Goal: Contribute content: Add original content to the website for others to see

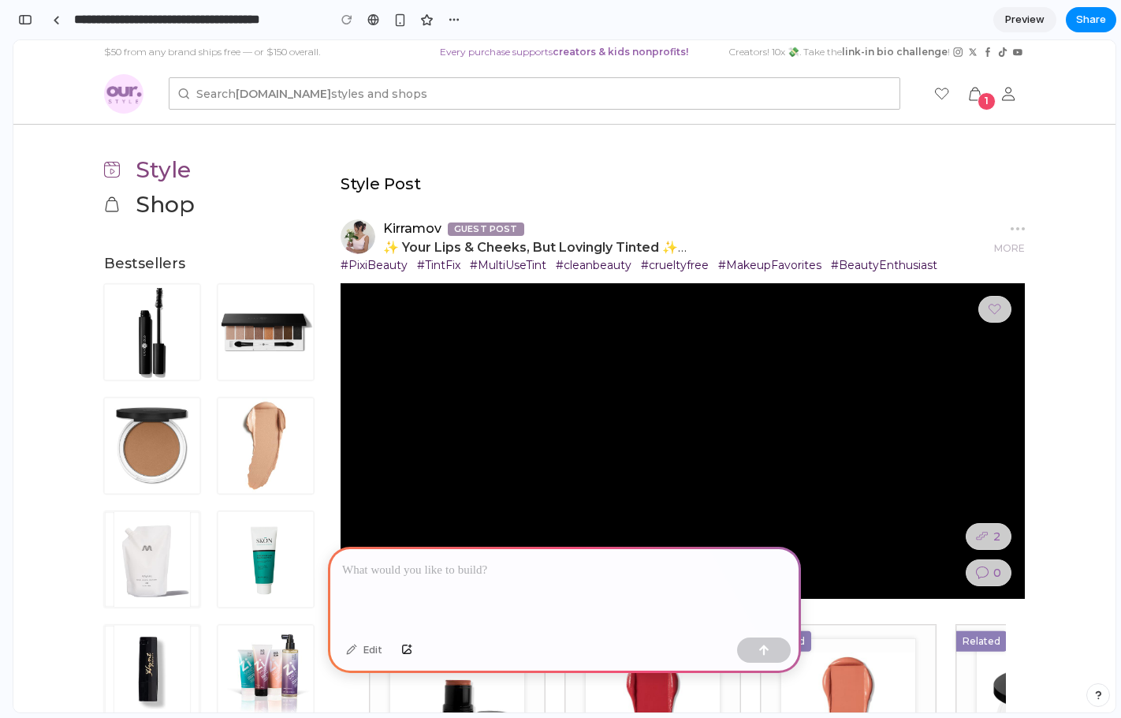
click at [439, 565] on p at bounding box center [564, 570] width 445 height 19
click at [364, 562] on p "**********" at bounding box center [561, 570] width 438 height 19
click at [694, 569] on p "**********" at bounding box center [561, 570] width 438 height 19
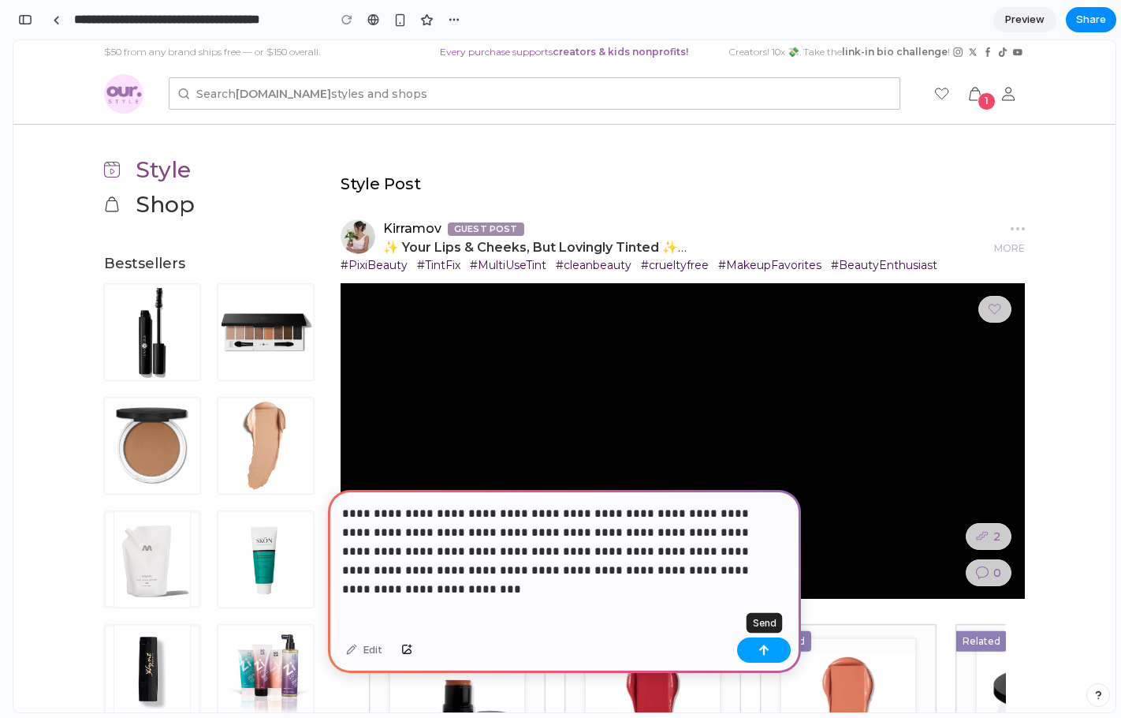
click at [765, 651] on div "button" at bounding box center [764, 649] width 11 height 11
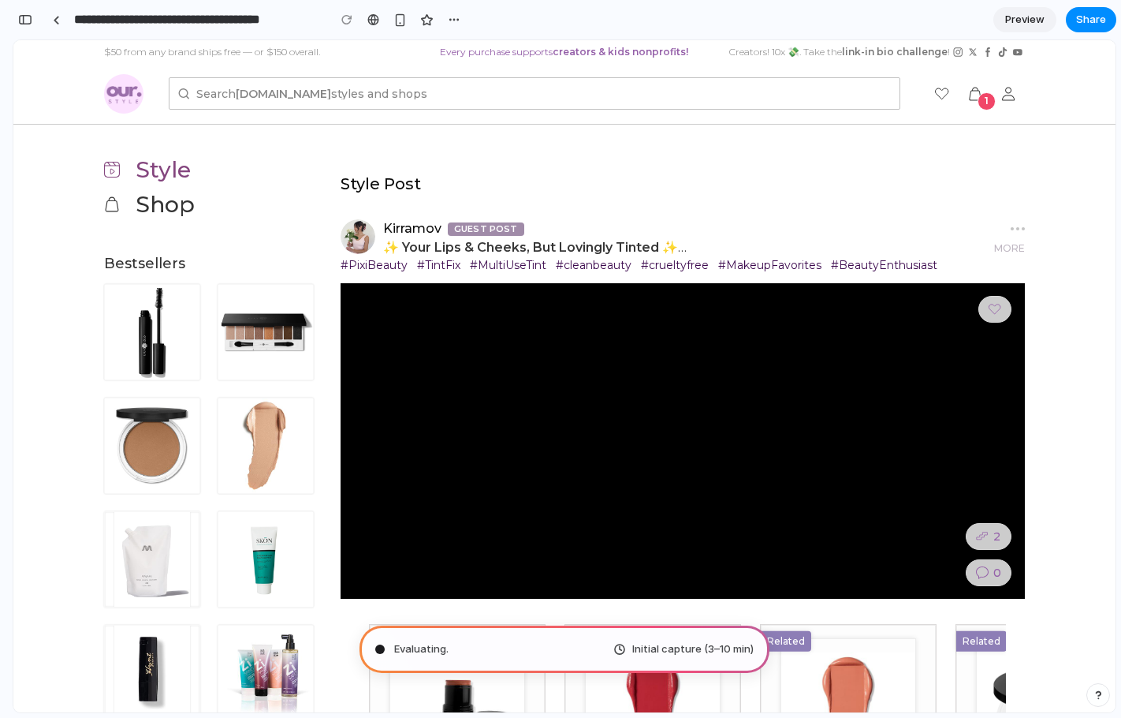
type input "**********"
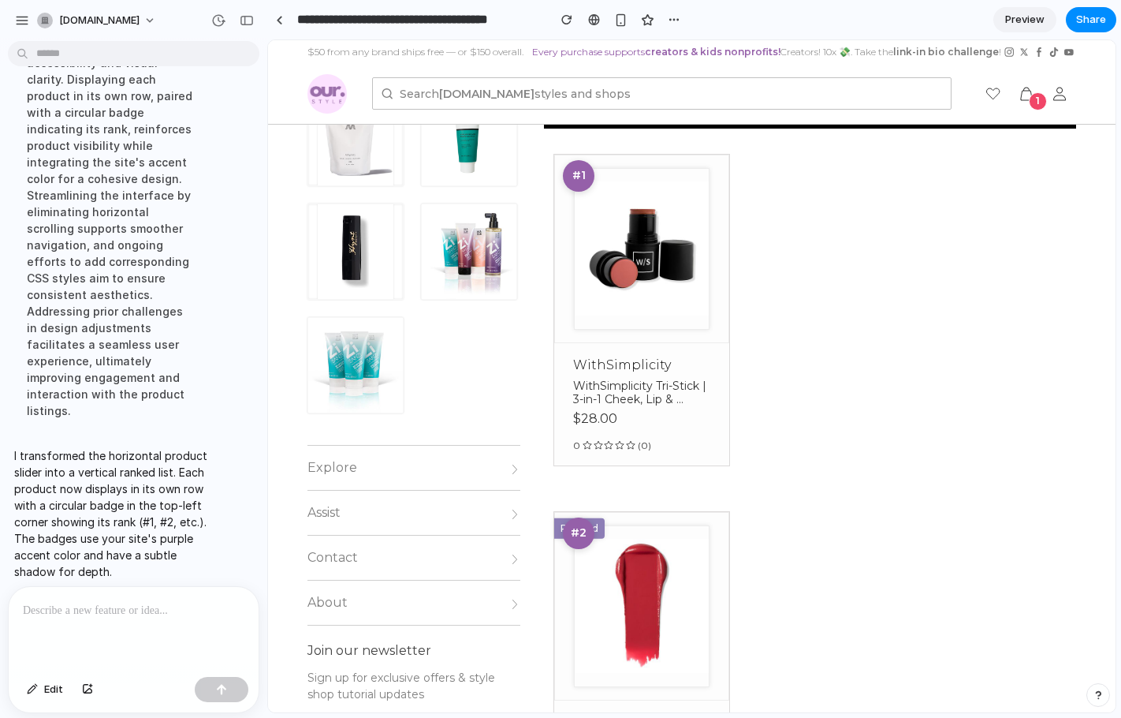
scroll to position [633, 0]
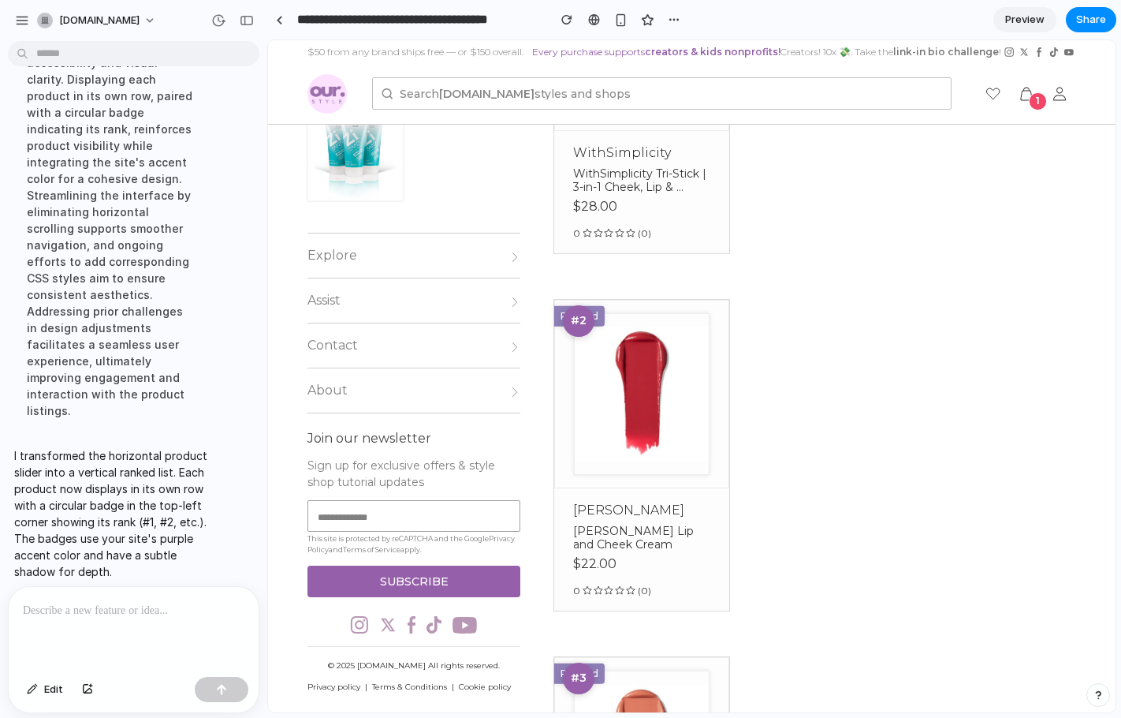
click at [83, 601] on p at bounding box center [134, 610] width 222 height 19
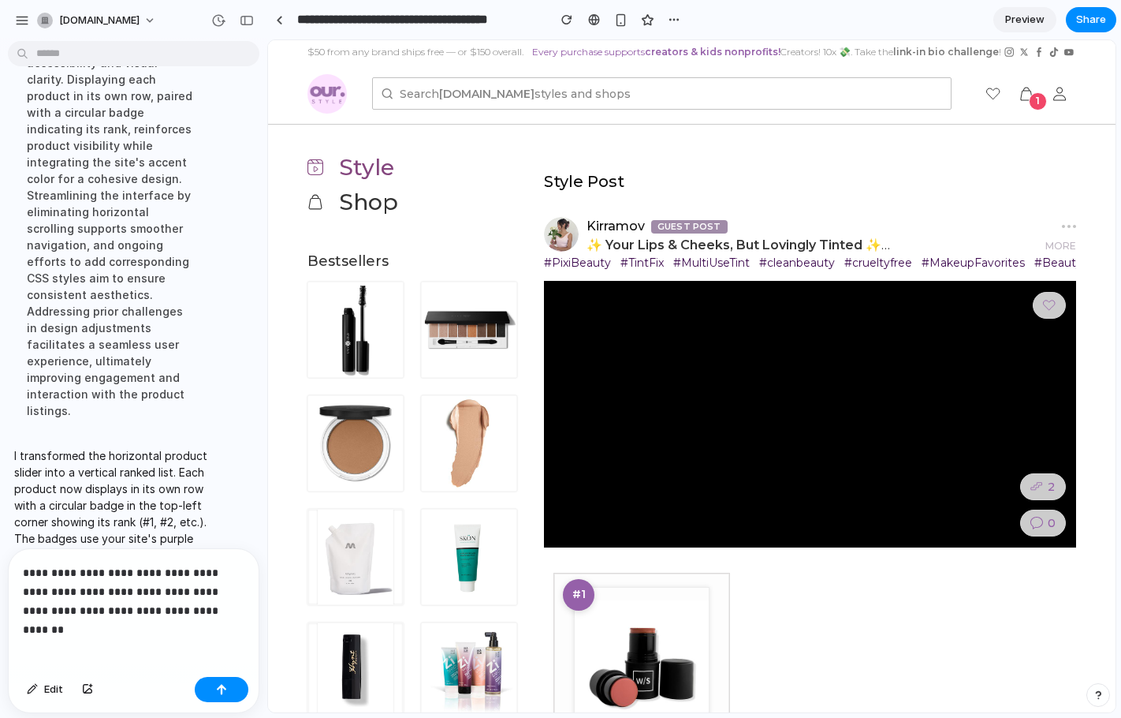
scroll to position [3, 0]
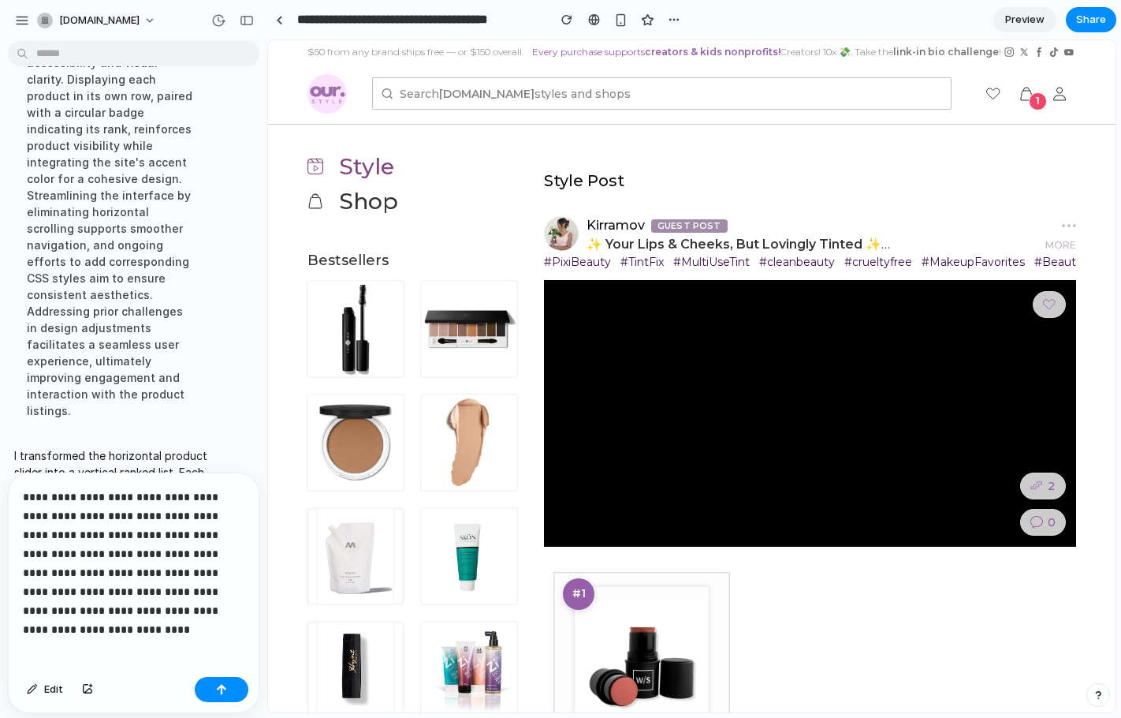
click at [216, 602] on p "**********" at bounding box center [130, 553] width 215 height 132
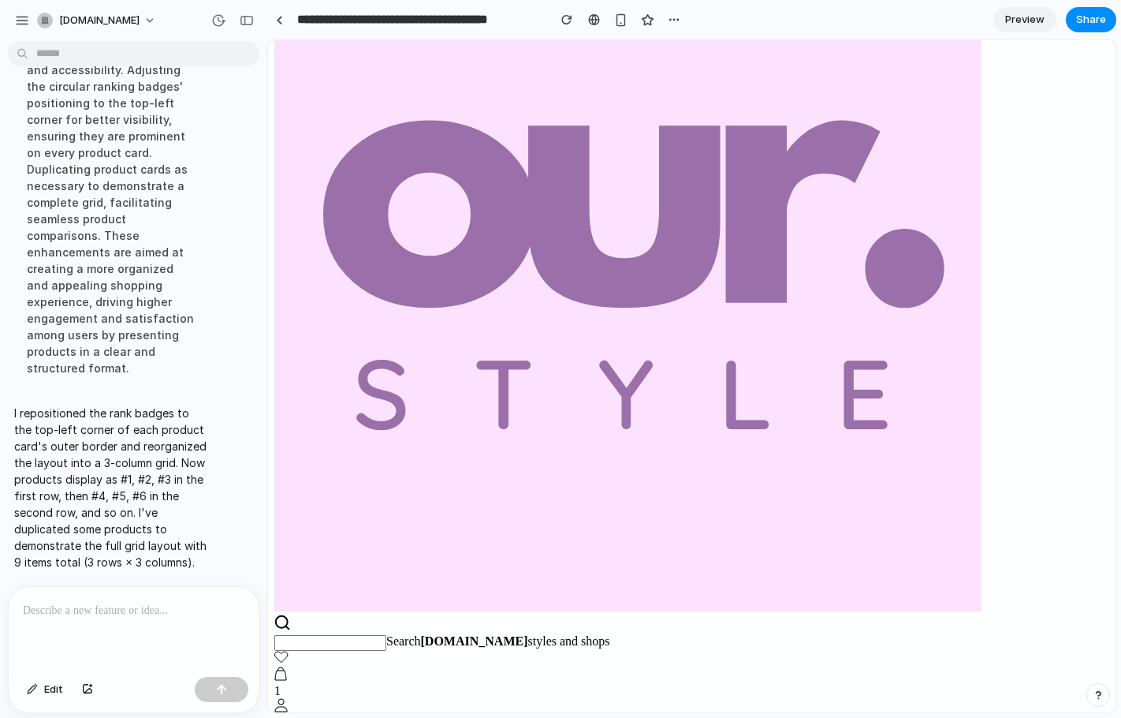
scroll to position [229, 0]
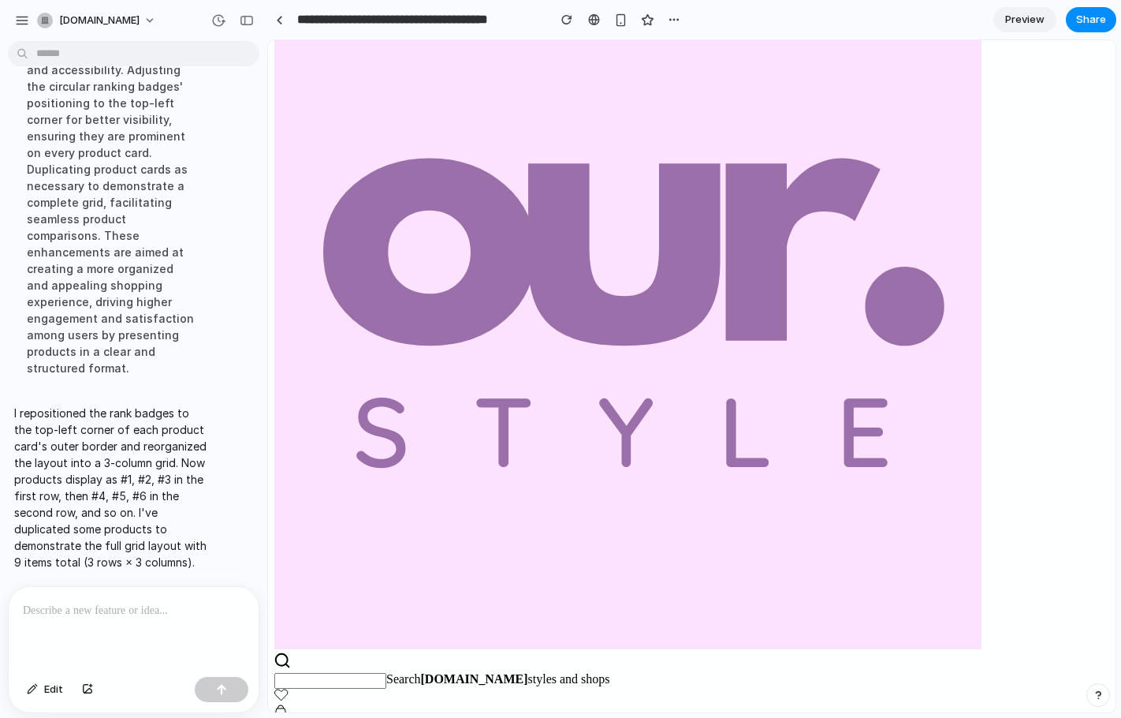
click at [47, 603] on p at bounding box center [130, 610] width 215 height 19
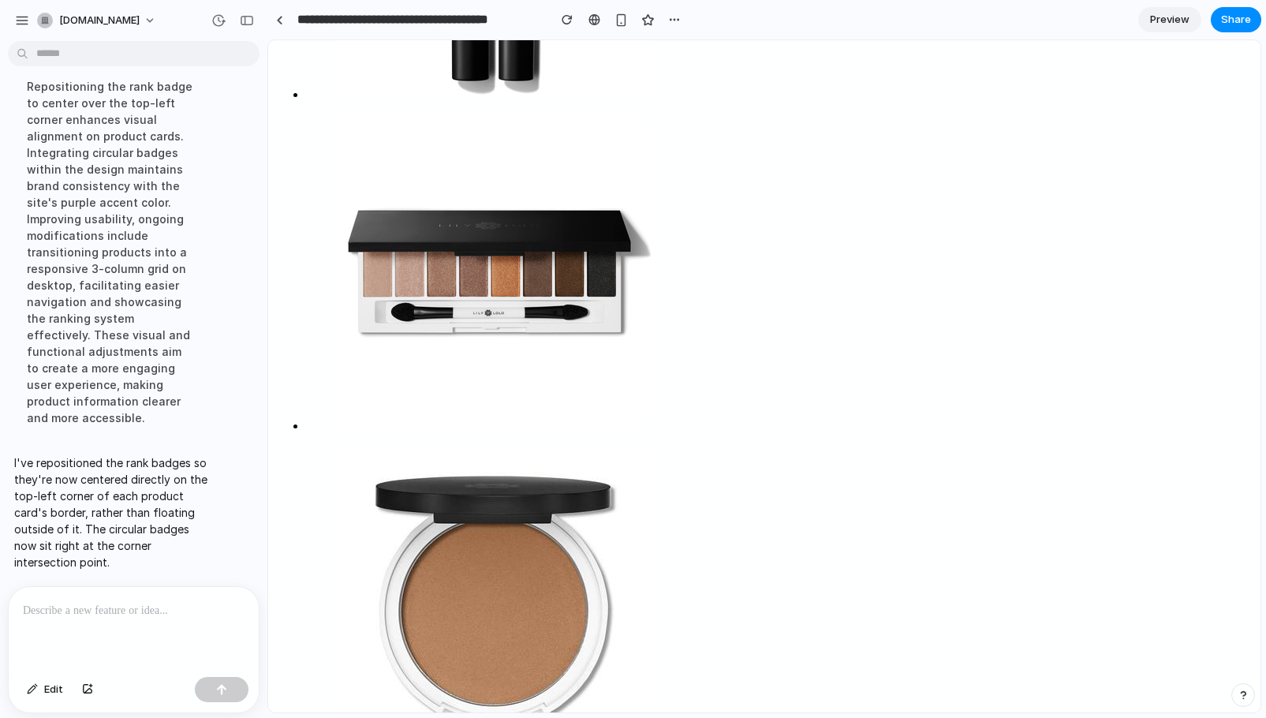
scroll to position [1381, 0]
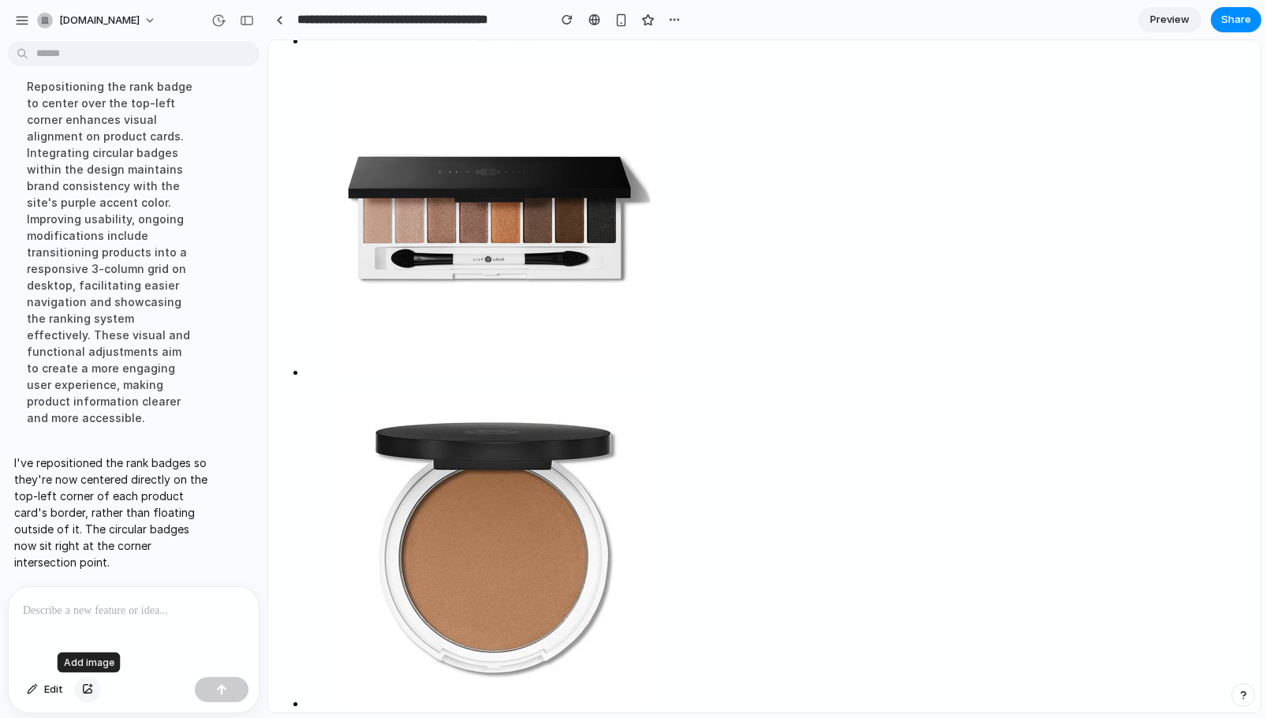
click at [91, 692] on div "button" at bounding box center [87, 689] width 11 height 9
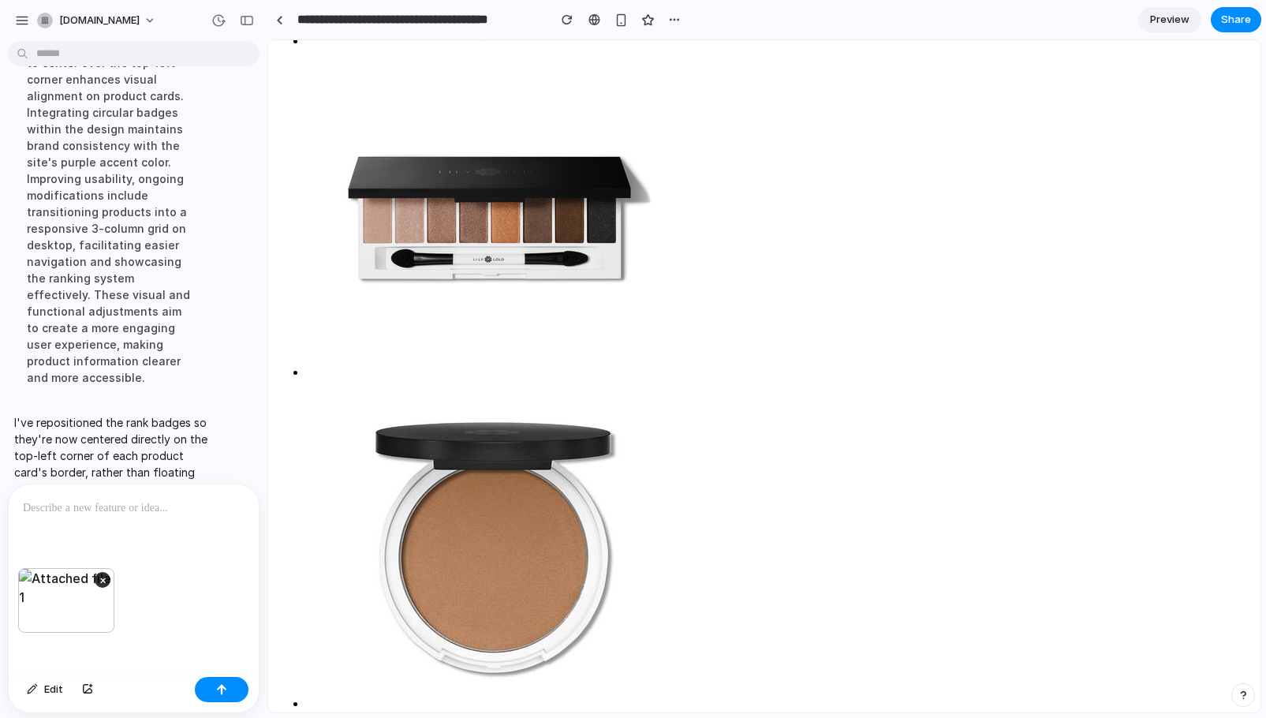
click at [122, 509] on p at bounding box center [130, 507] width 215 height 19
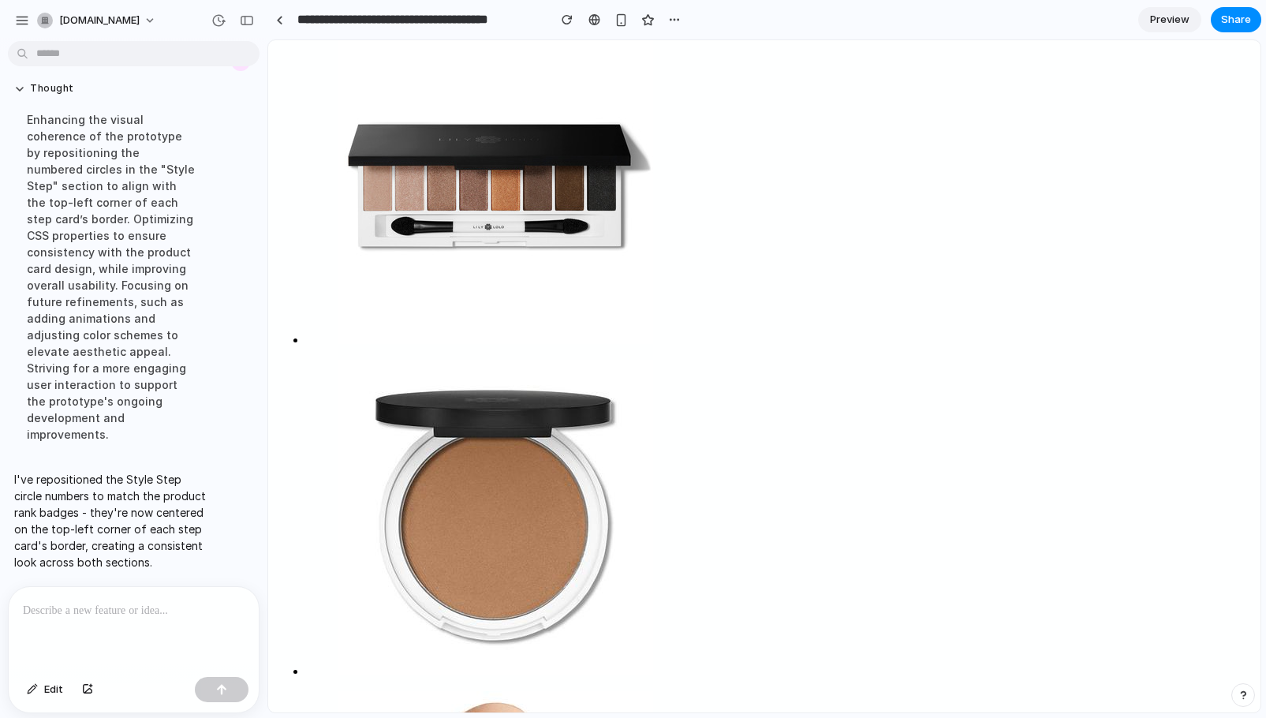
scroll to position [1413, 0]
click at [95, 601] on p at bounding box center [130, 610] width 215 height 19
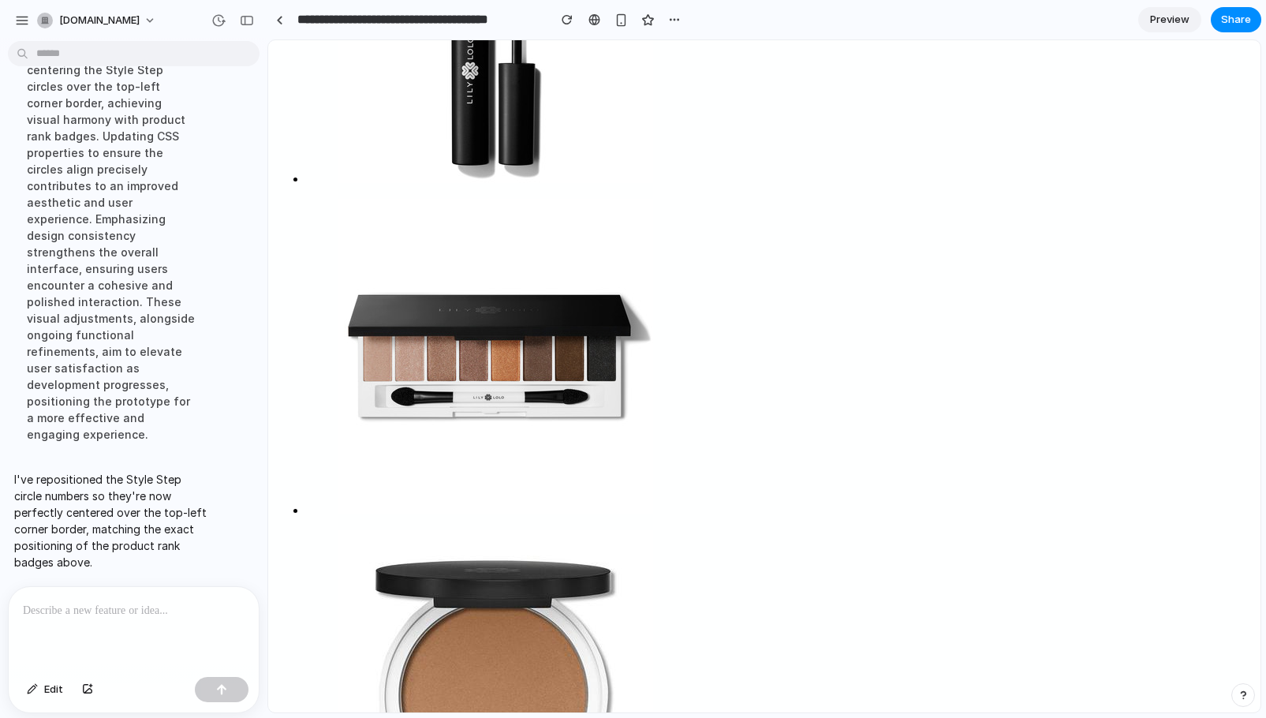
scroll to position [1386, 0]
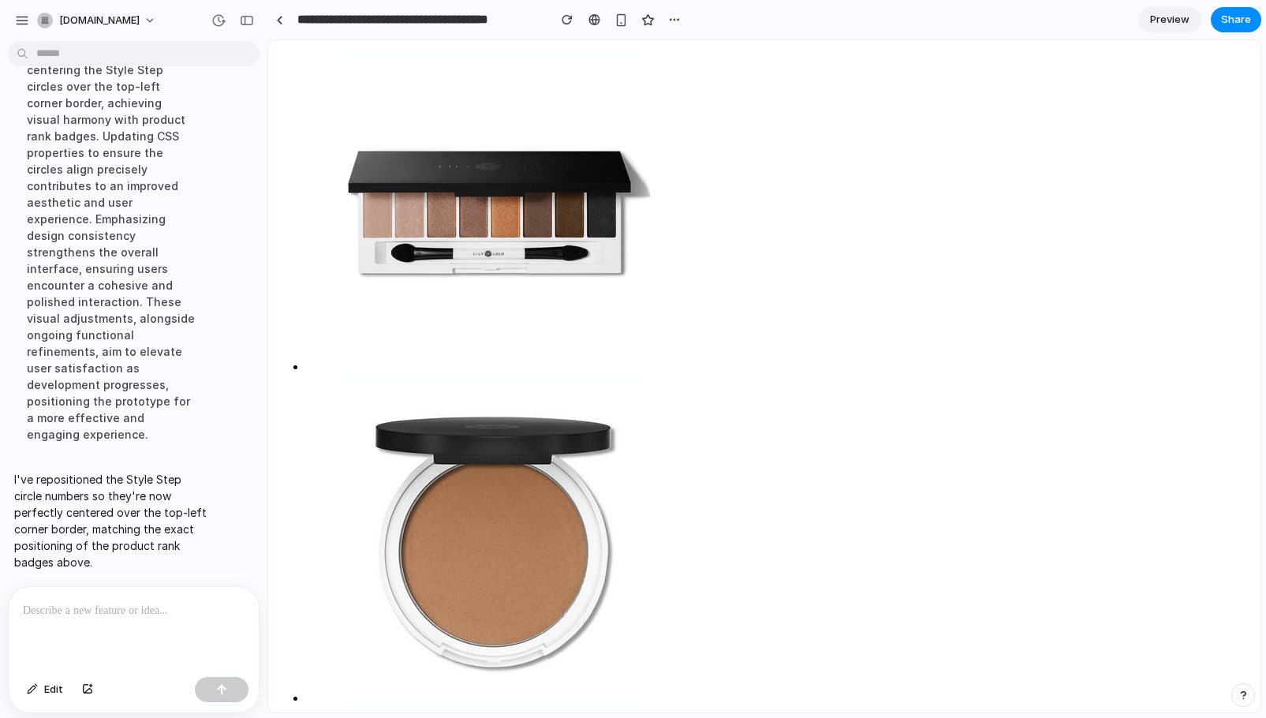
click at [121, 616] on div at bounding box center [134, 629] width 250 height 84
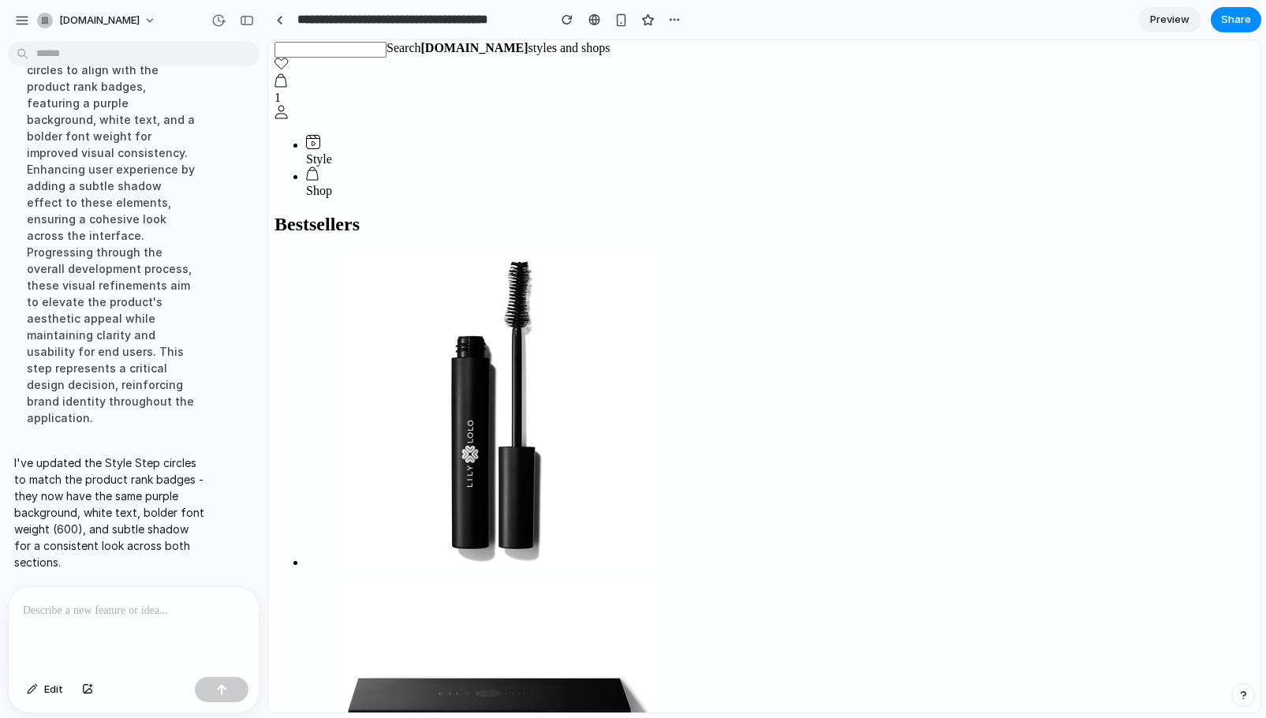
scroll to position [822, 0]
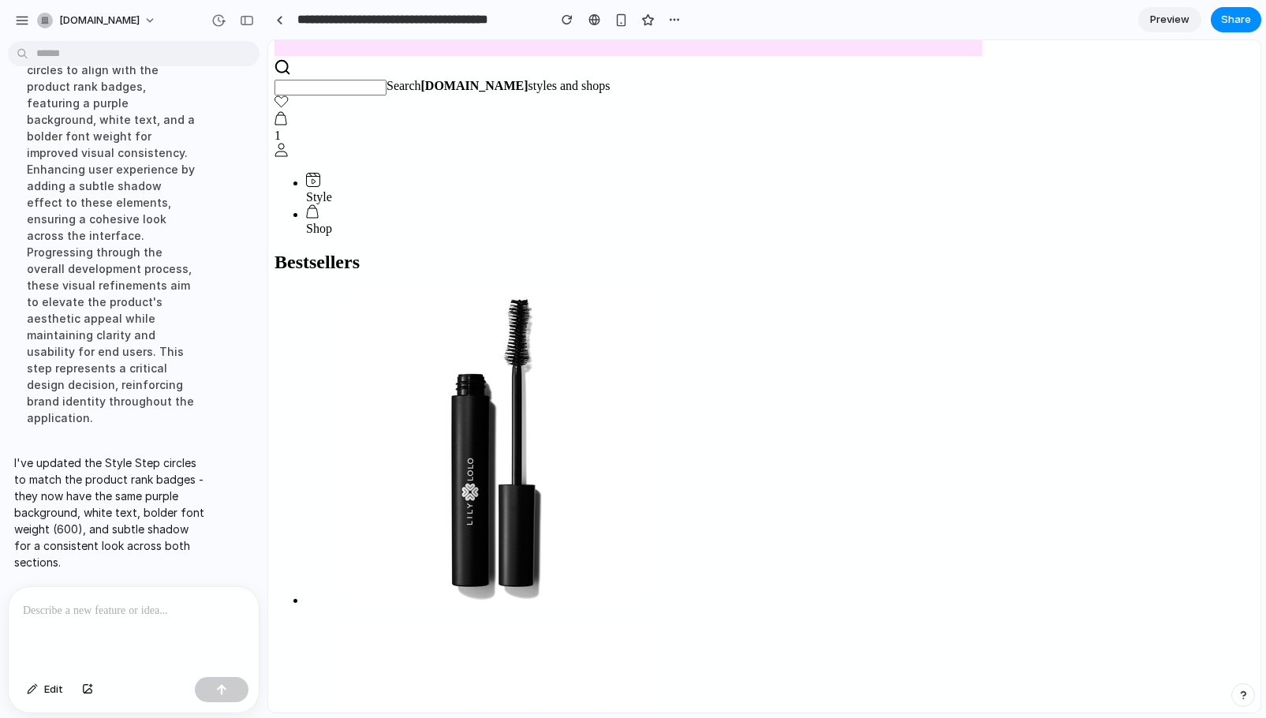
click at [122, 607] on p at bounding box center [130, 610] width 215 height 19
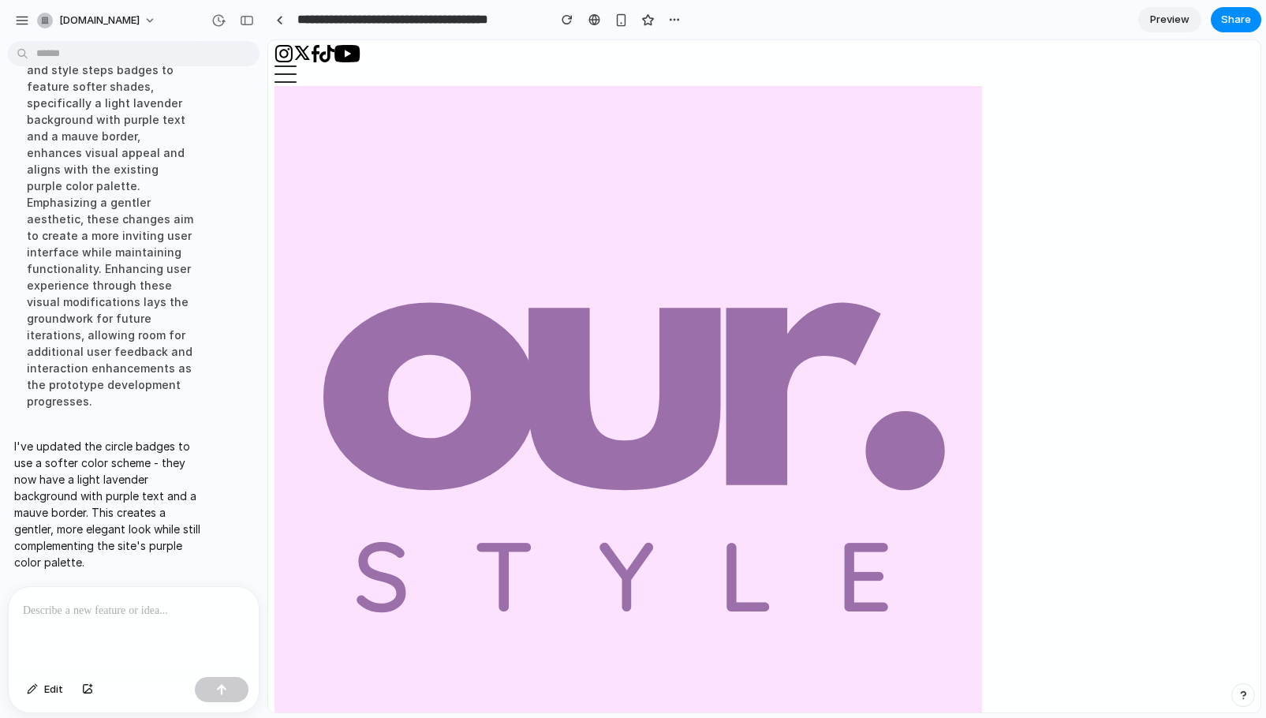
scroll to position [250, 0]
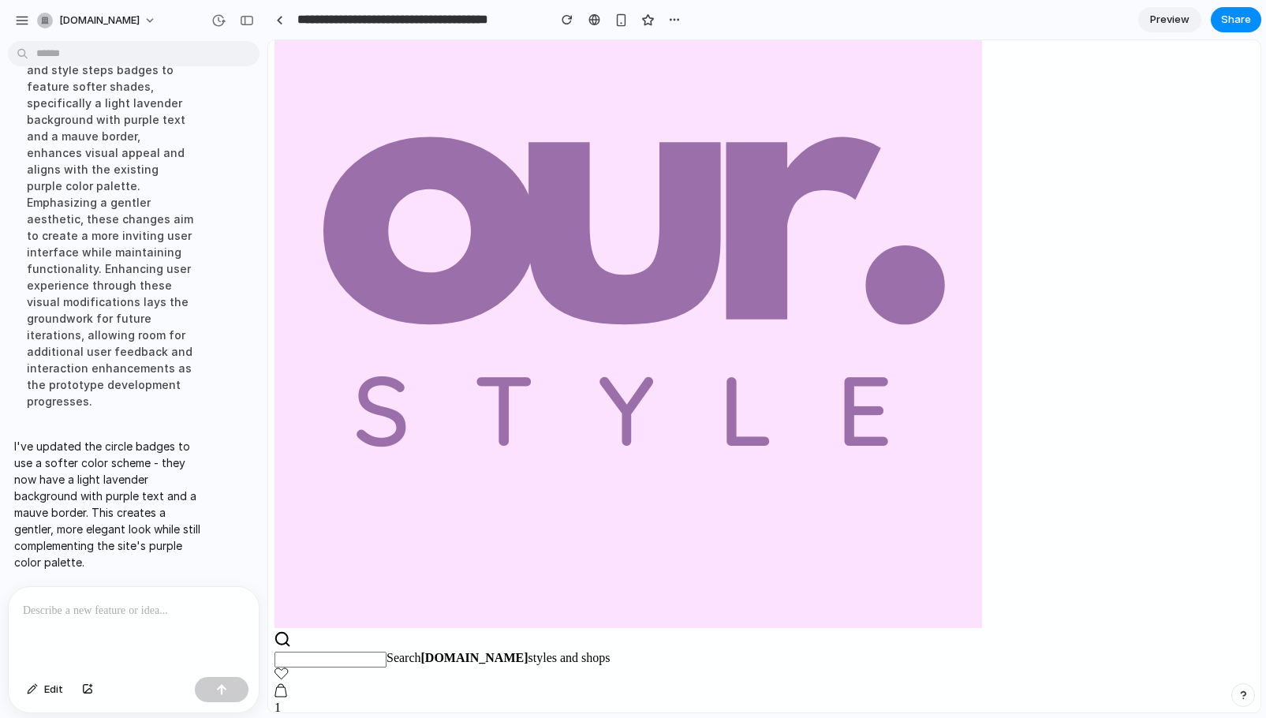
click at [125, 607] on p at bounding box center [130, 610] width 215 height 19
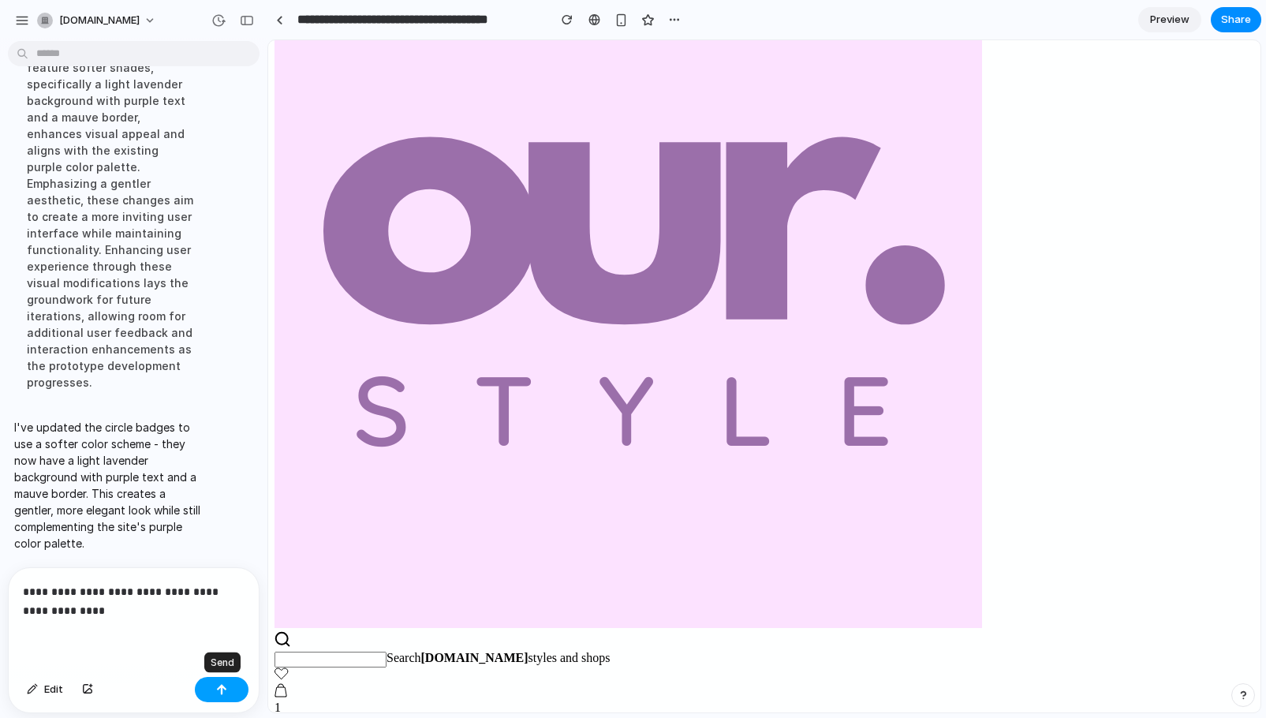
click at [233, 684] on button "button" at bounding box center [222, 689] width 54 height 25
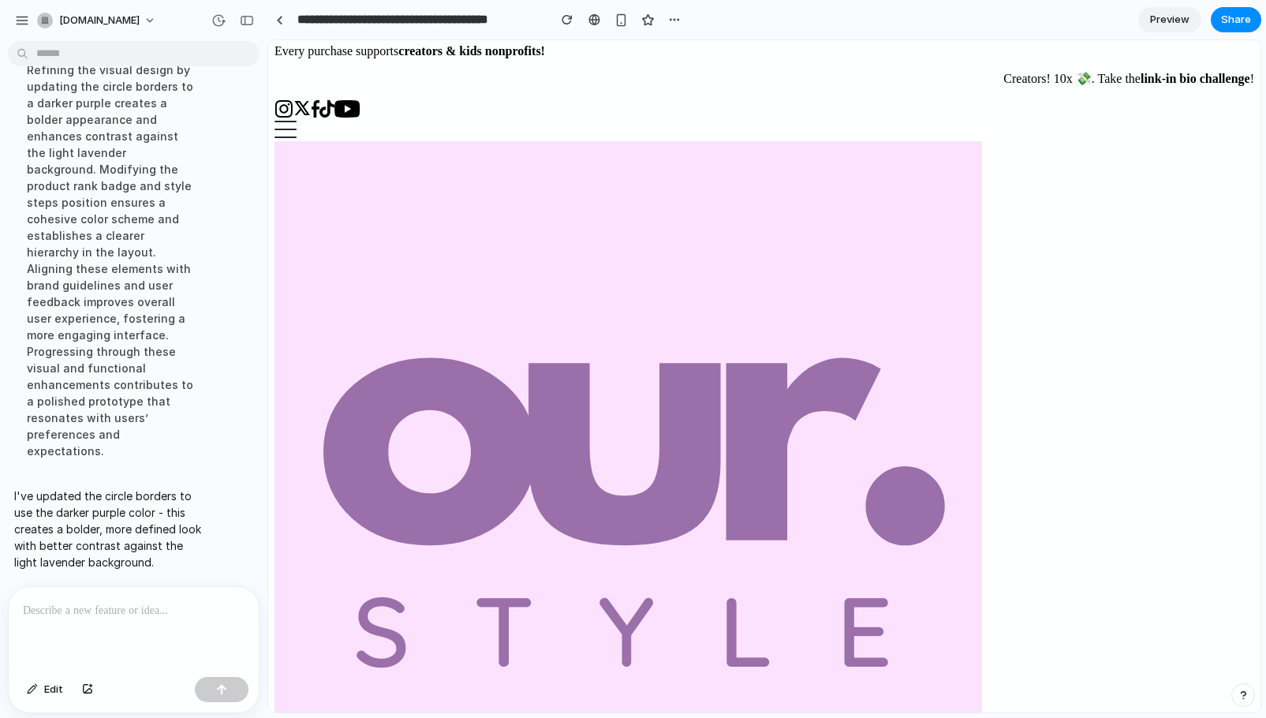
scroll to position [182, 0]
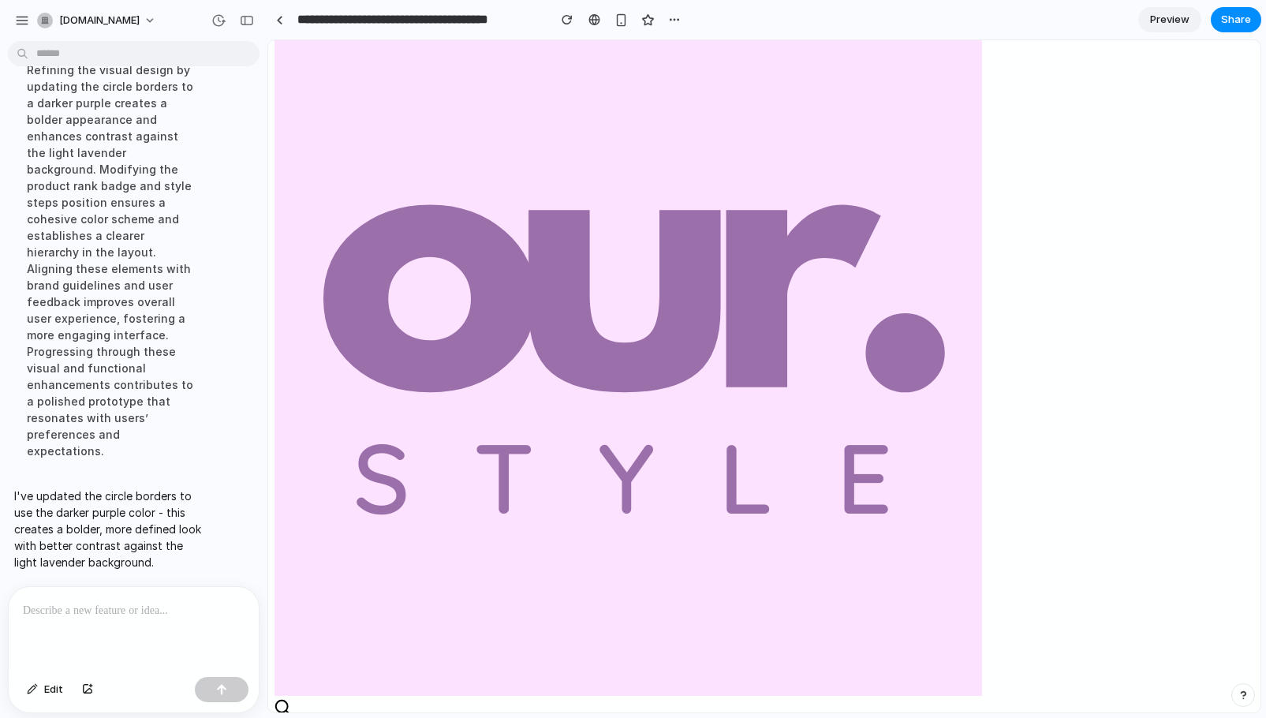
click at [146, 605] on p at bounding box center [130, 610] width 215 height 19
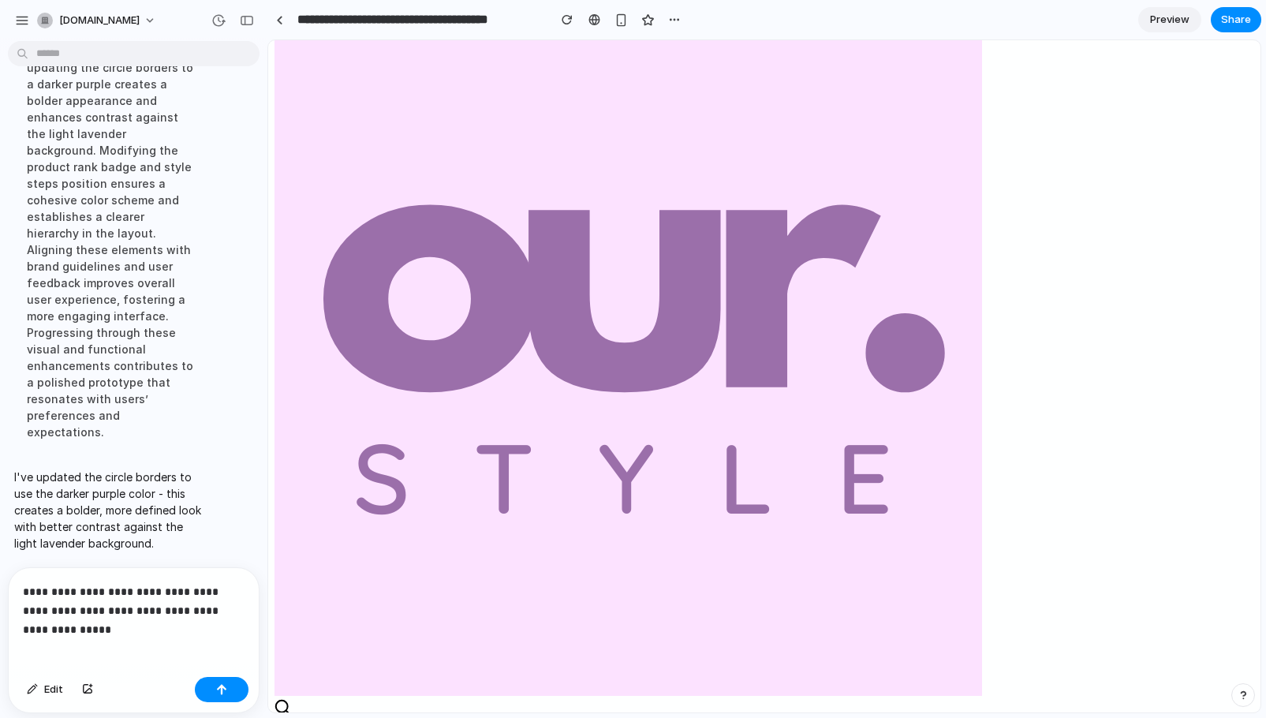
scroll to position [2478, 0]
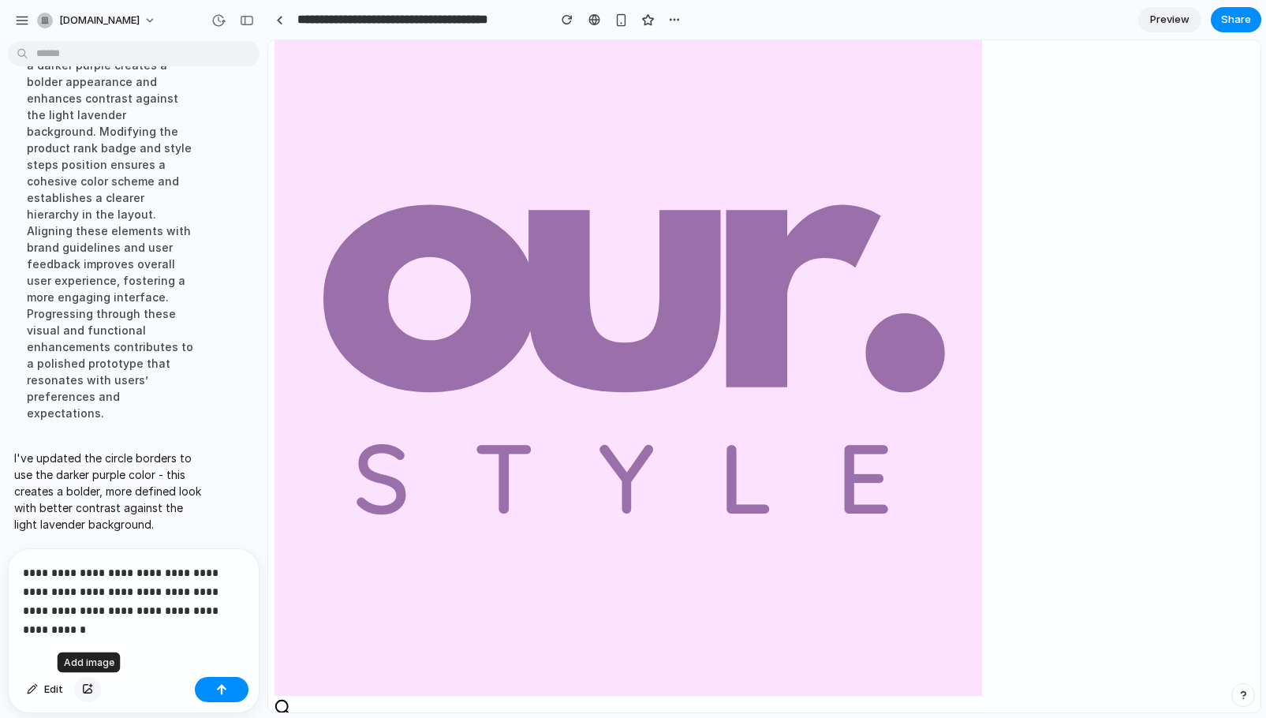
click at [84, 688] on div "button" at bounding box center [87, 689] width 11 height 9
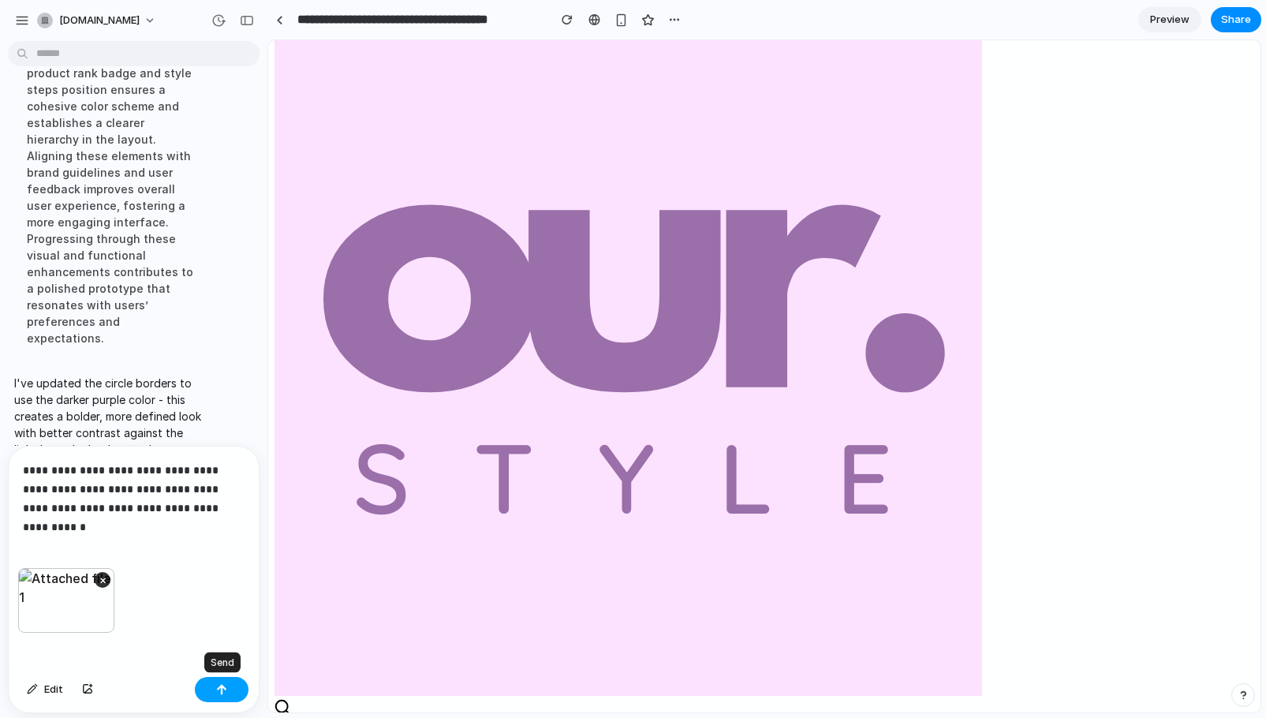
click at [207, 690] on button "button" at bounding box center [222, 689] width 54 height 25
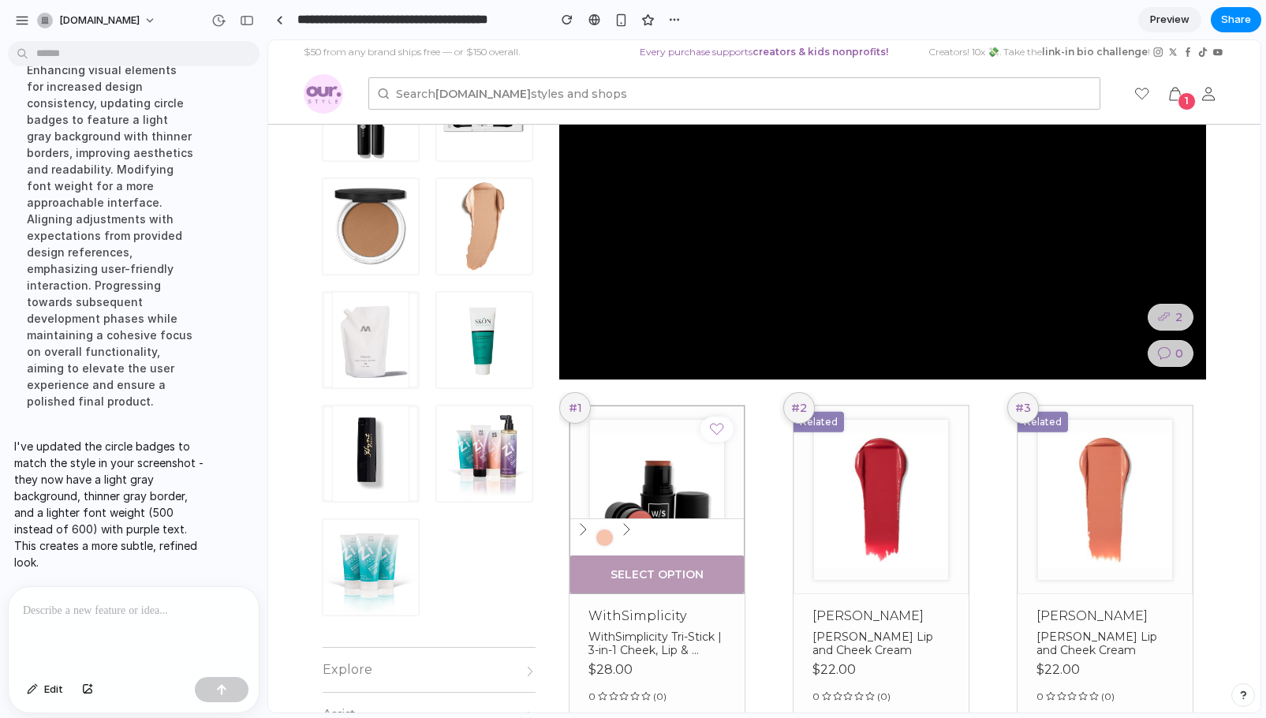
scroll to position [224, 0]
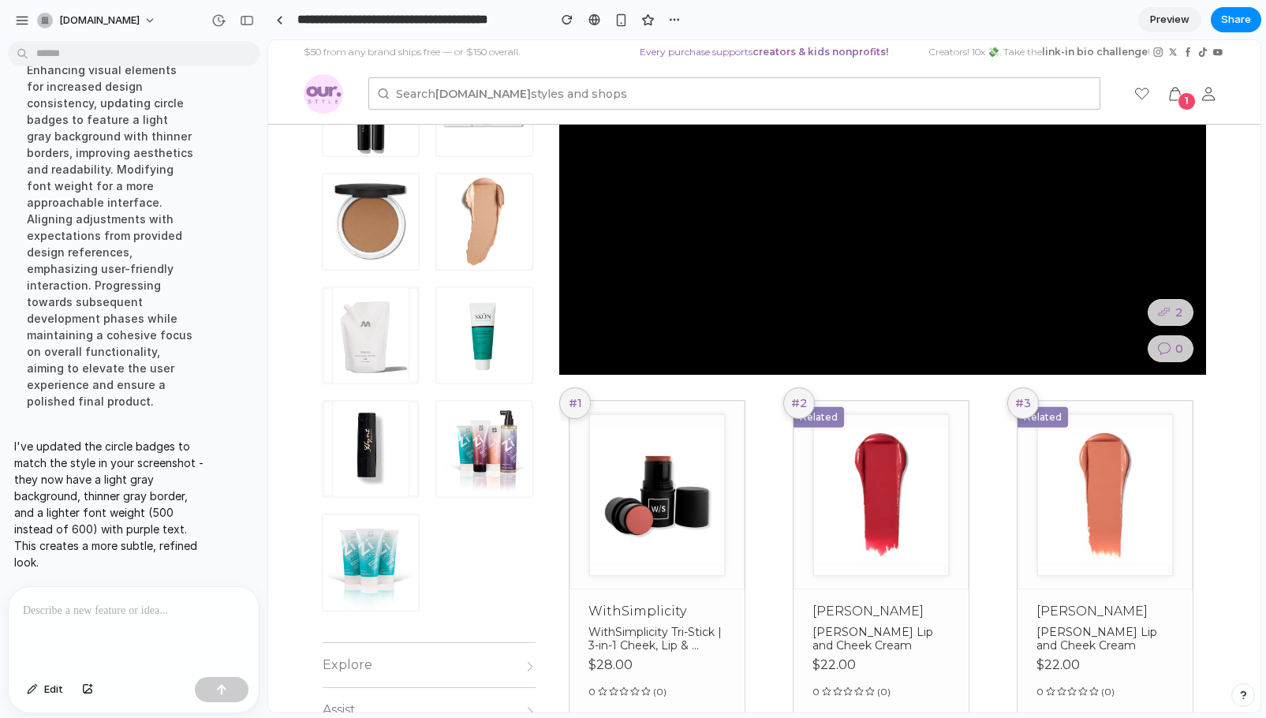
click at [155, 601] on p at bounding box center [130, 610] width 215 height 19
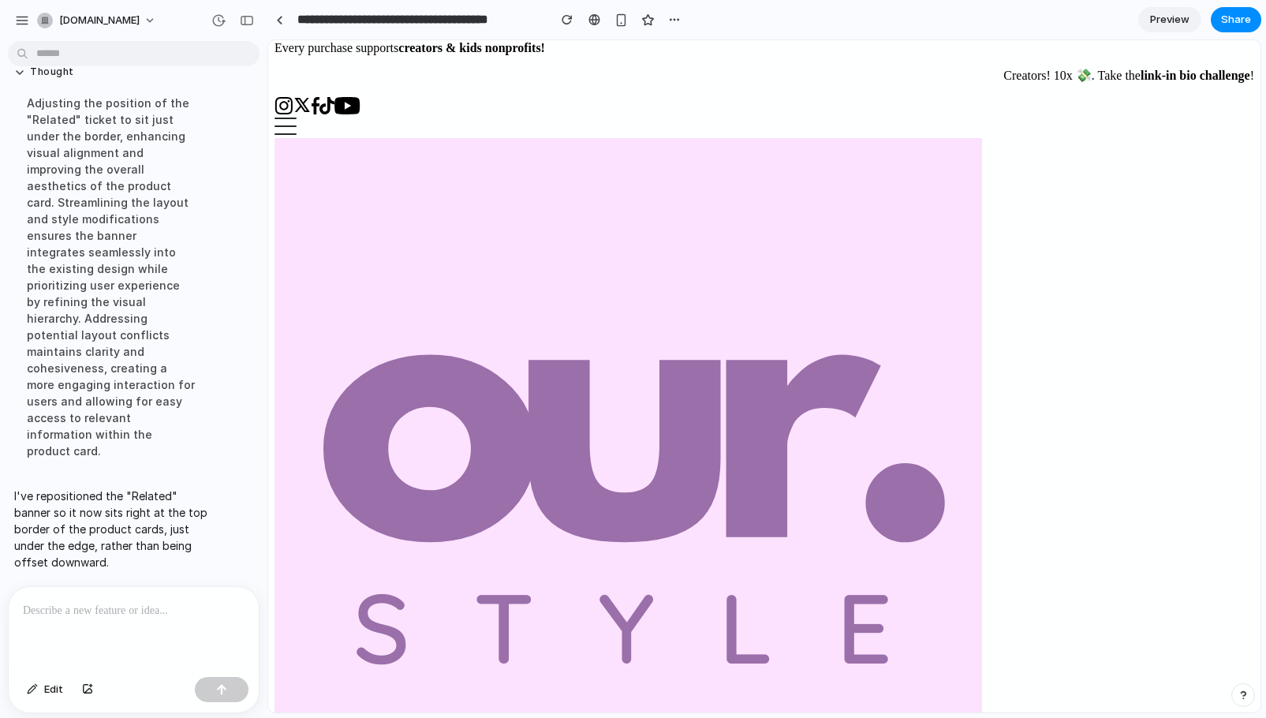
scroll to position [184, 0]
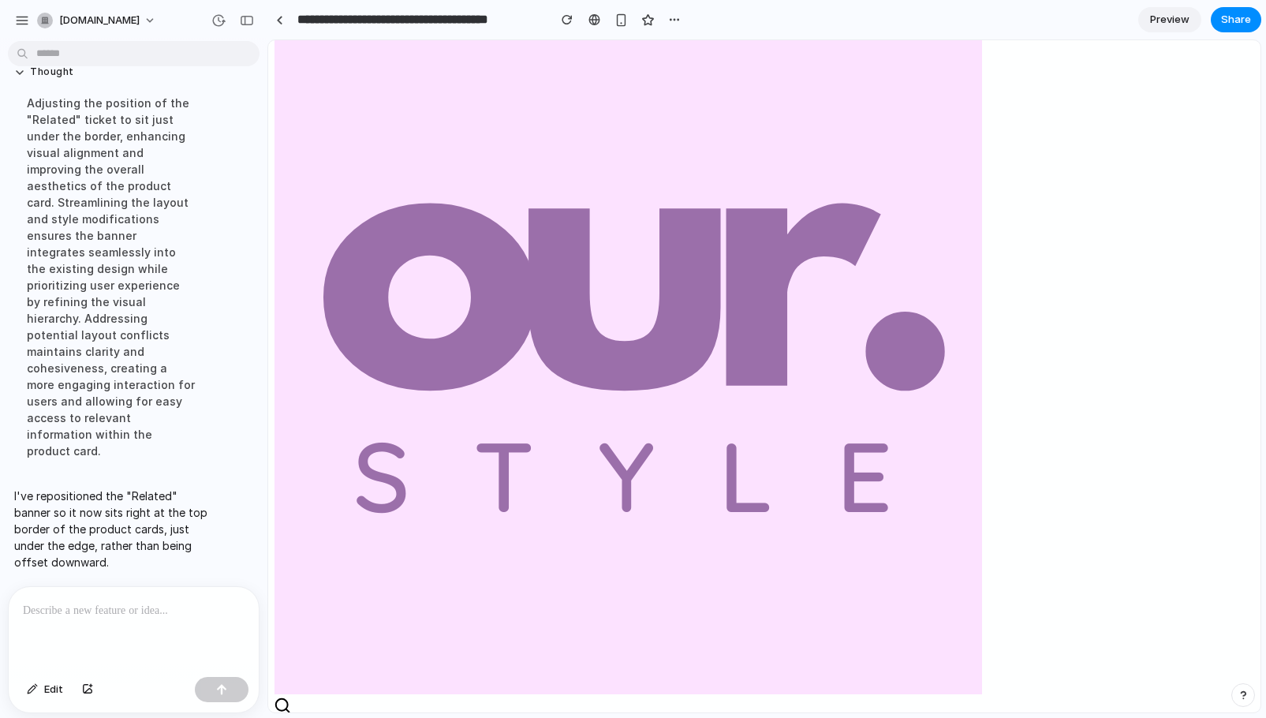
click at [85, 601] on p at bounding box center [130, 610] width 215 height 19
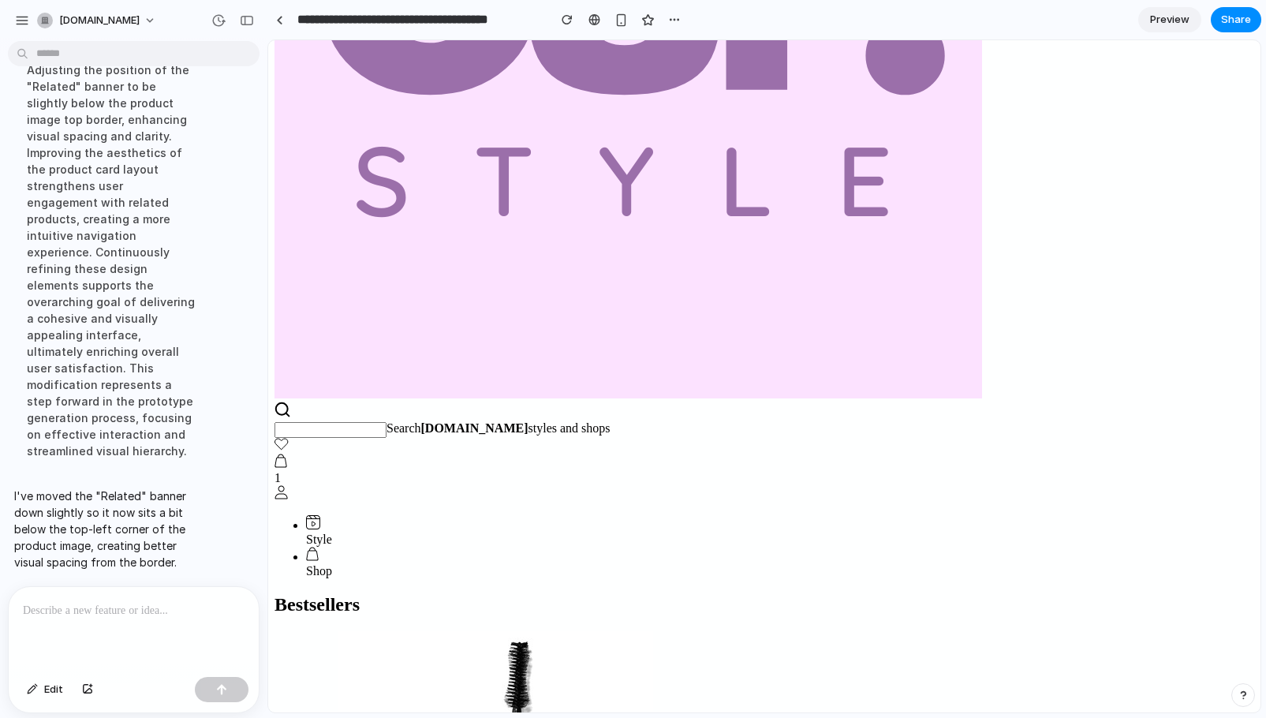
scroll to position [489, 0]
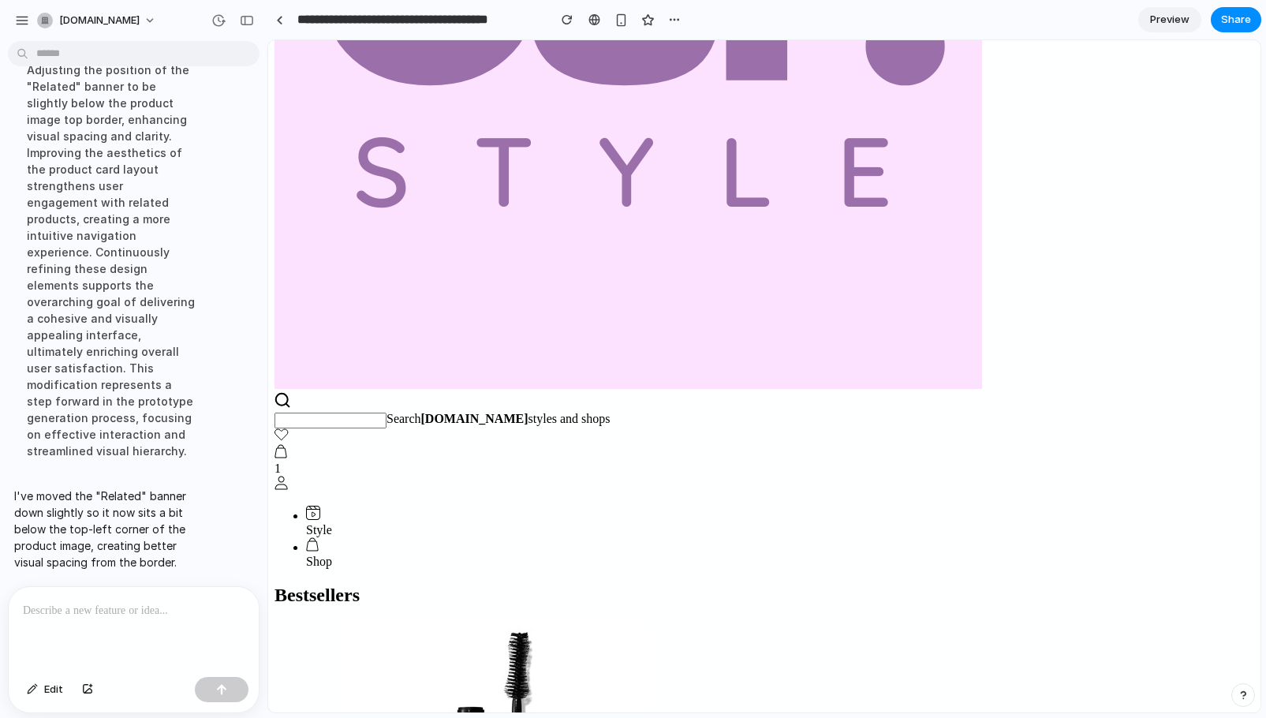
click at [76, 603] on p at bounding box center [130, 610] width 215 height 19
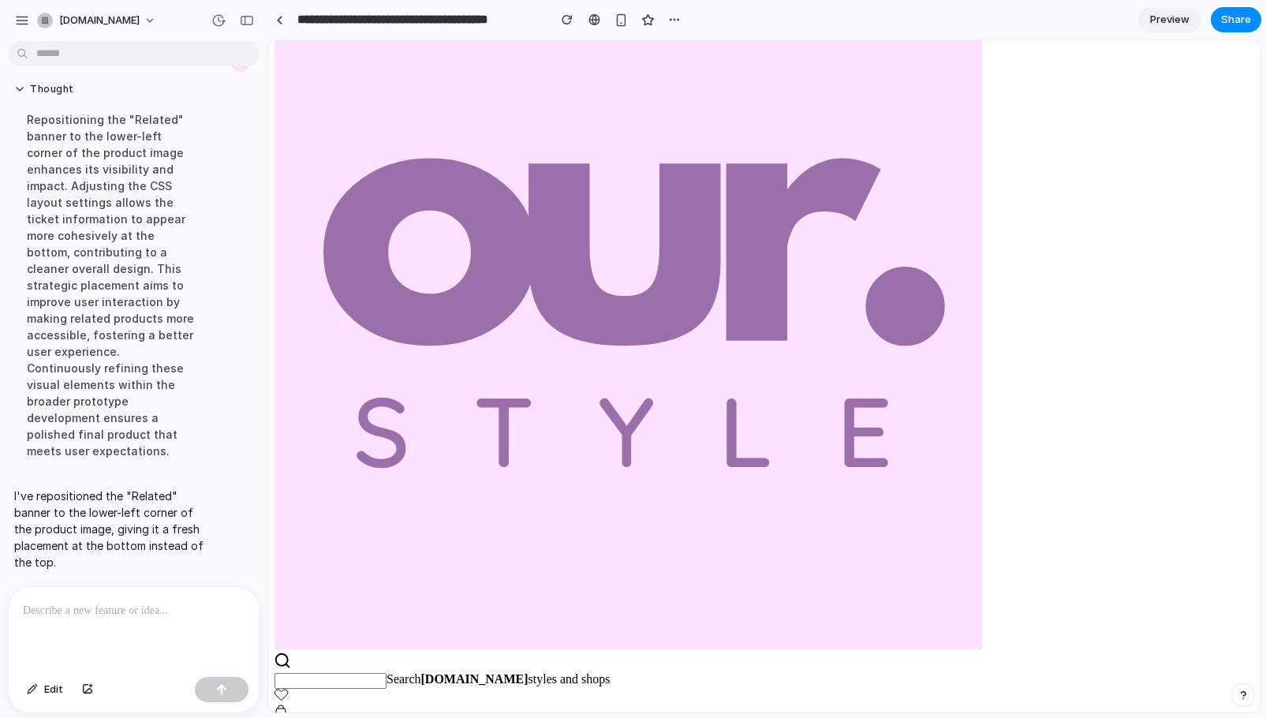
scroll to position [391, 0]
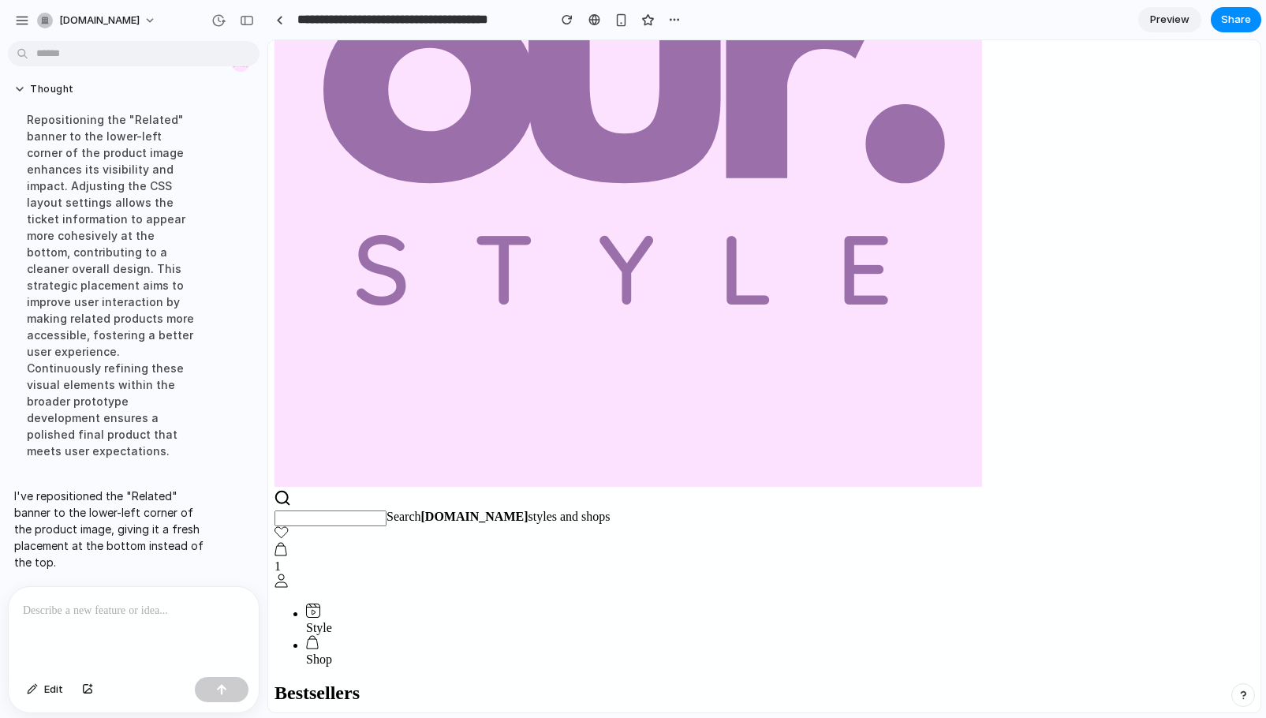
click at [71, 601] on p at bounding box center [130, 610] width 215 height 19
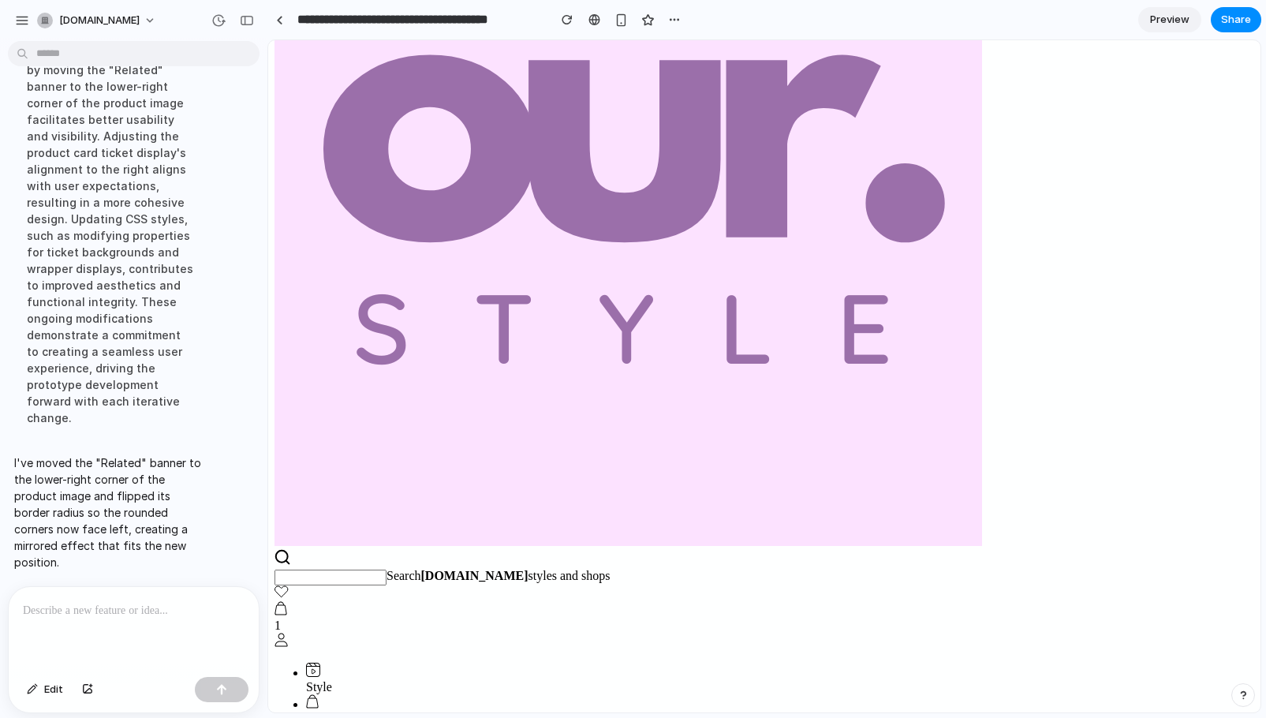
scroll to position [426, 0]
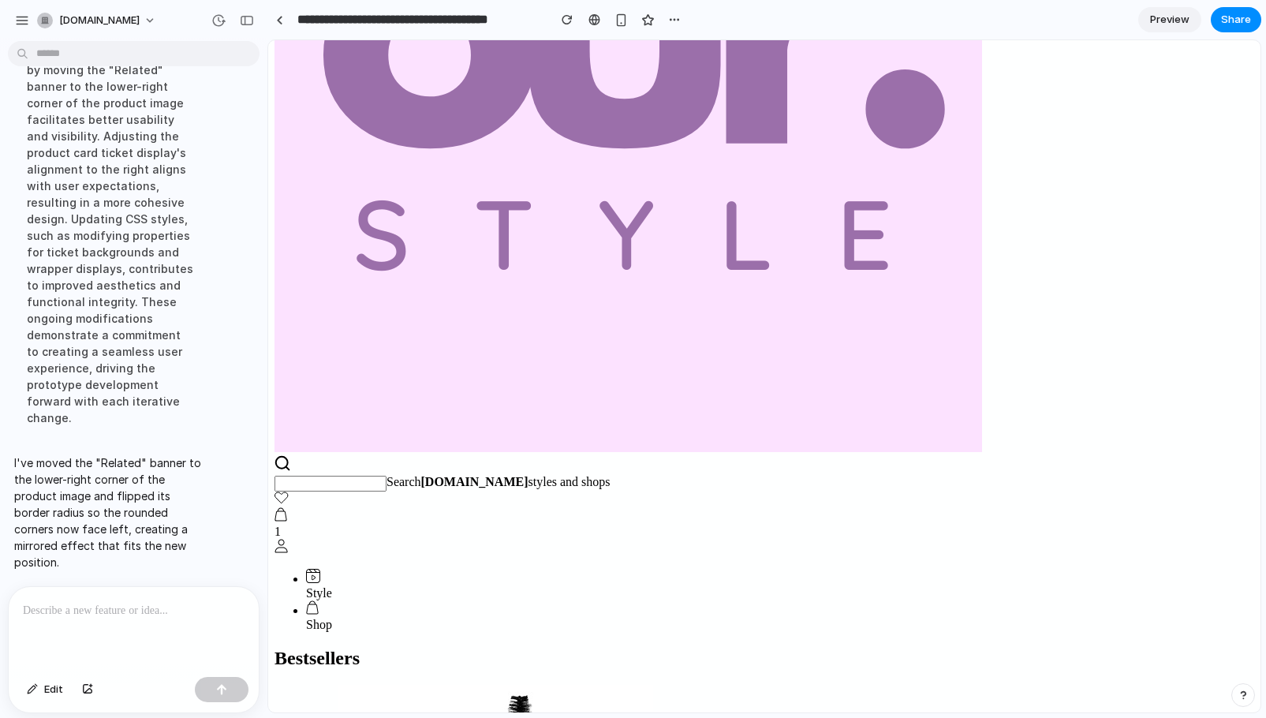
click at [140, 601] on p at bounding box center [130, 610] width 215 height 19
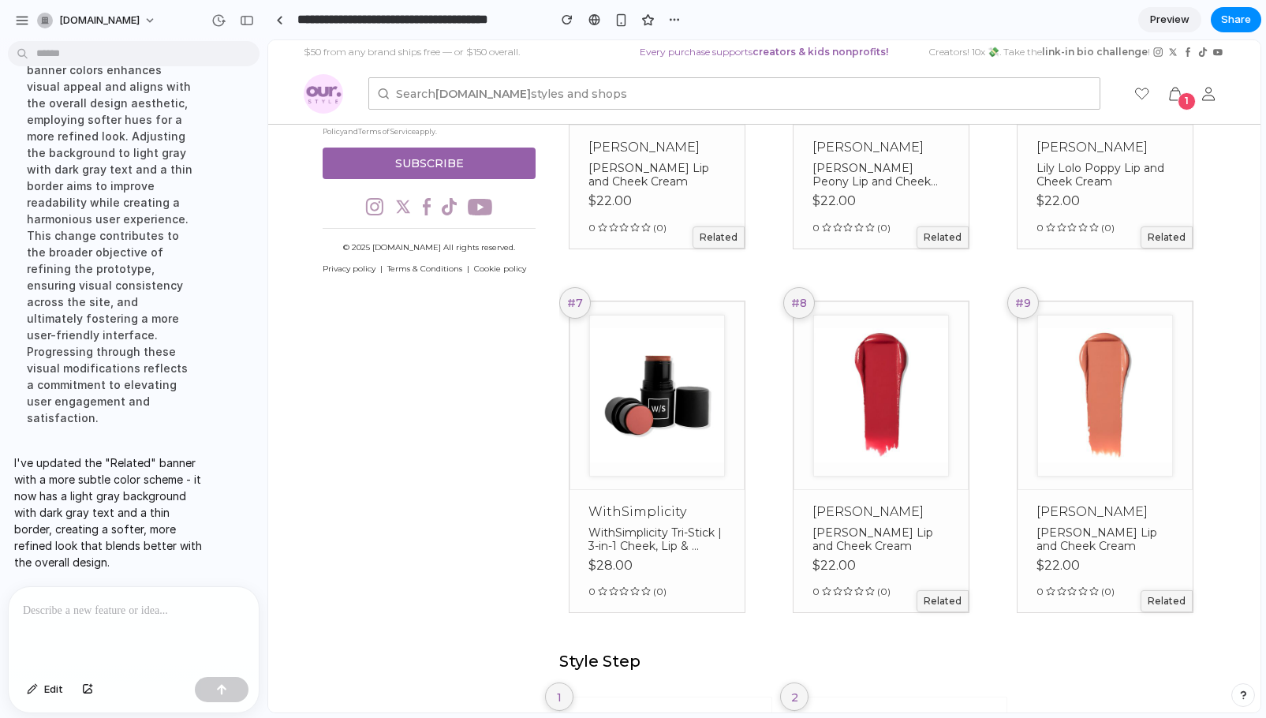
scroll to position [1224, 0]
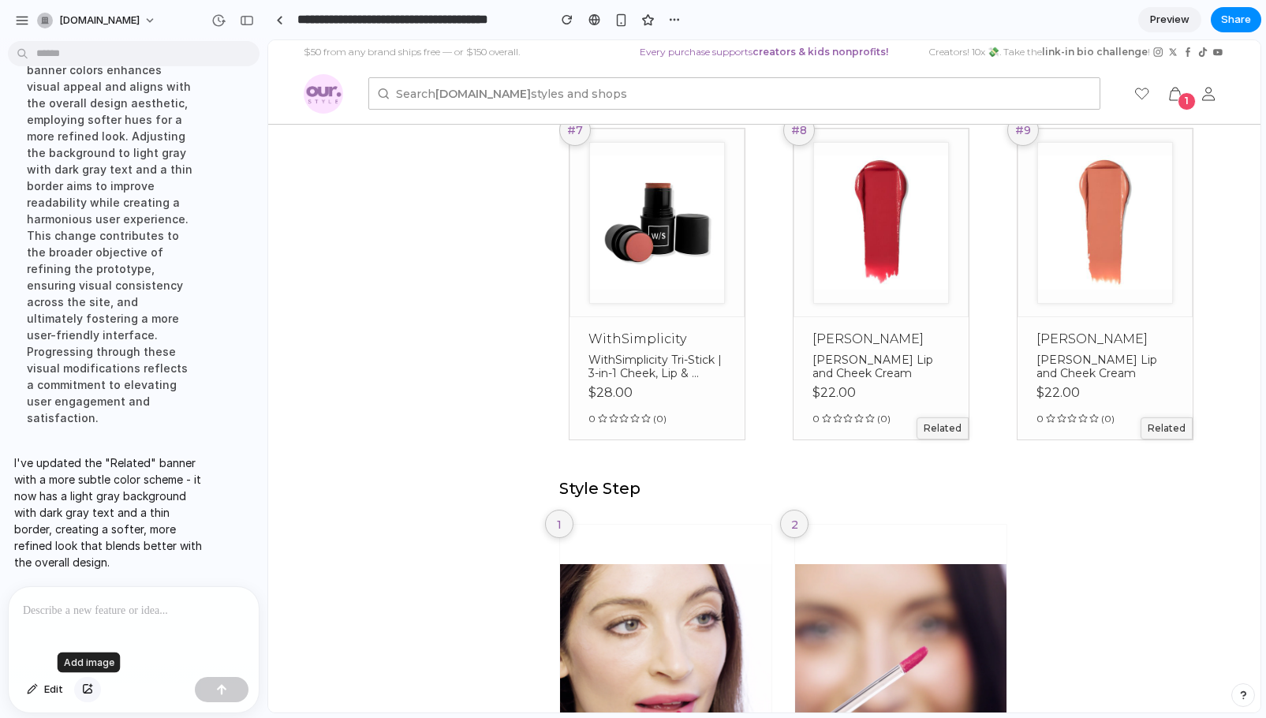
click at [86, 690] on div "button" at bounding box center [87, 689] width 11 height 9
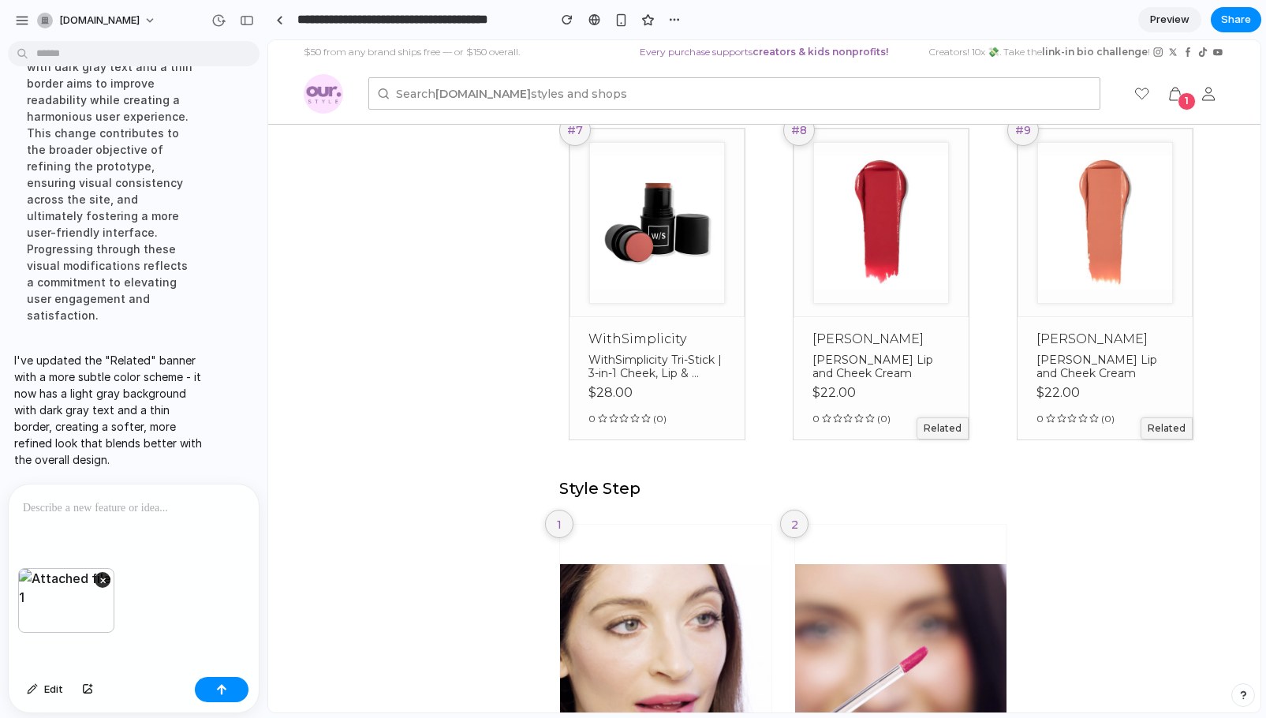
click at [38, 503] on p at bounding box center [130, 507] width 215 height 19
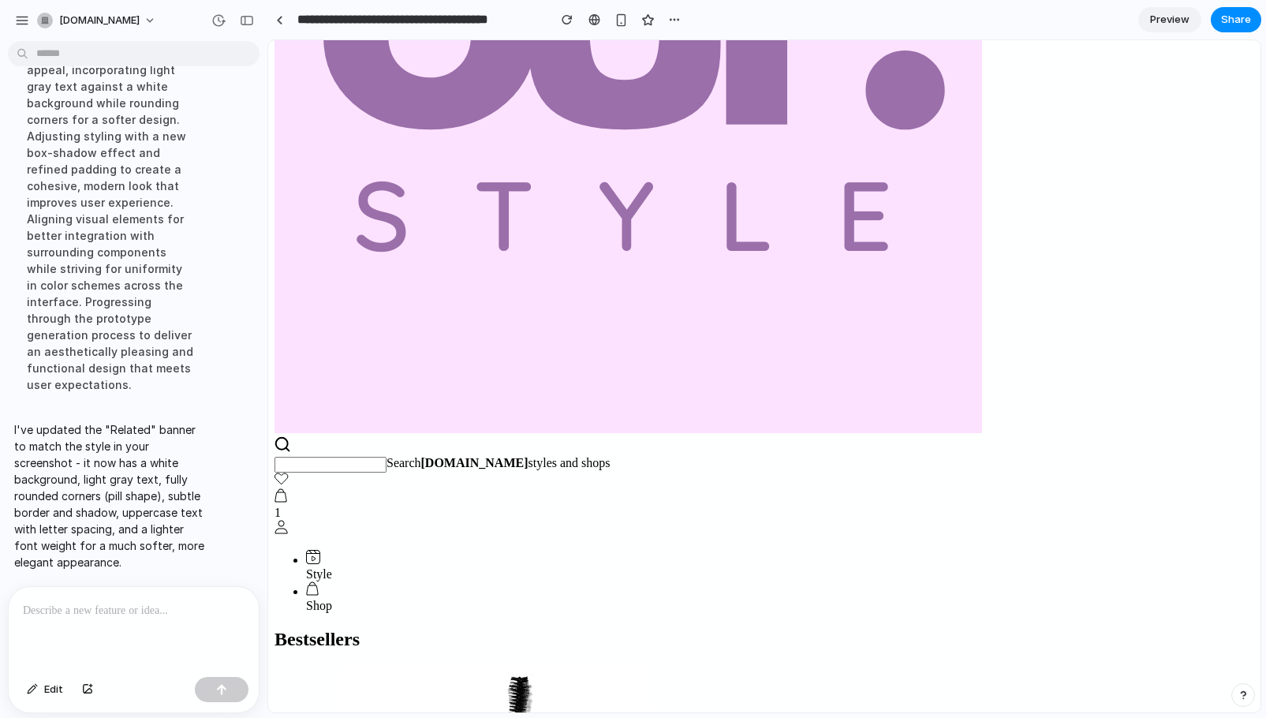
scroll to position [450, 0]
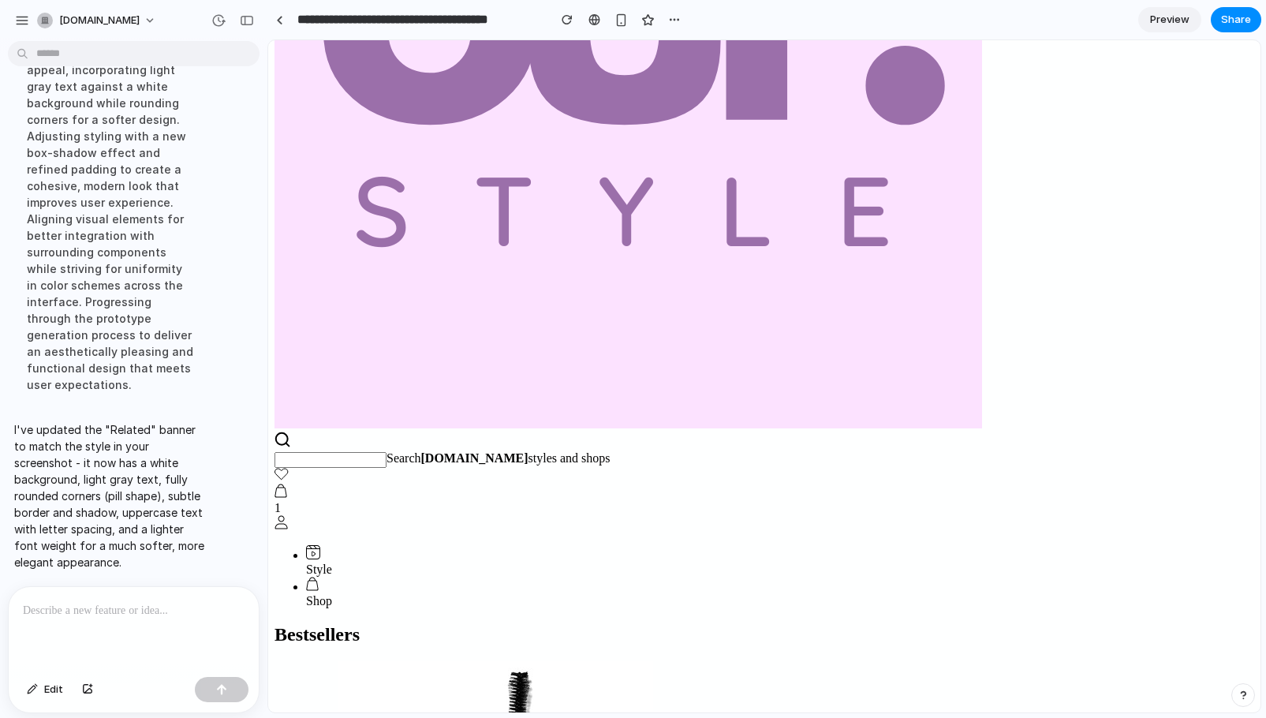
click at [96, 615] on div at bounding box center [134, 629] width 250 height 84
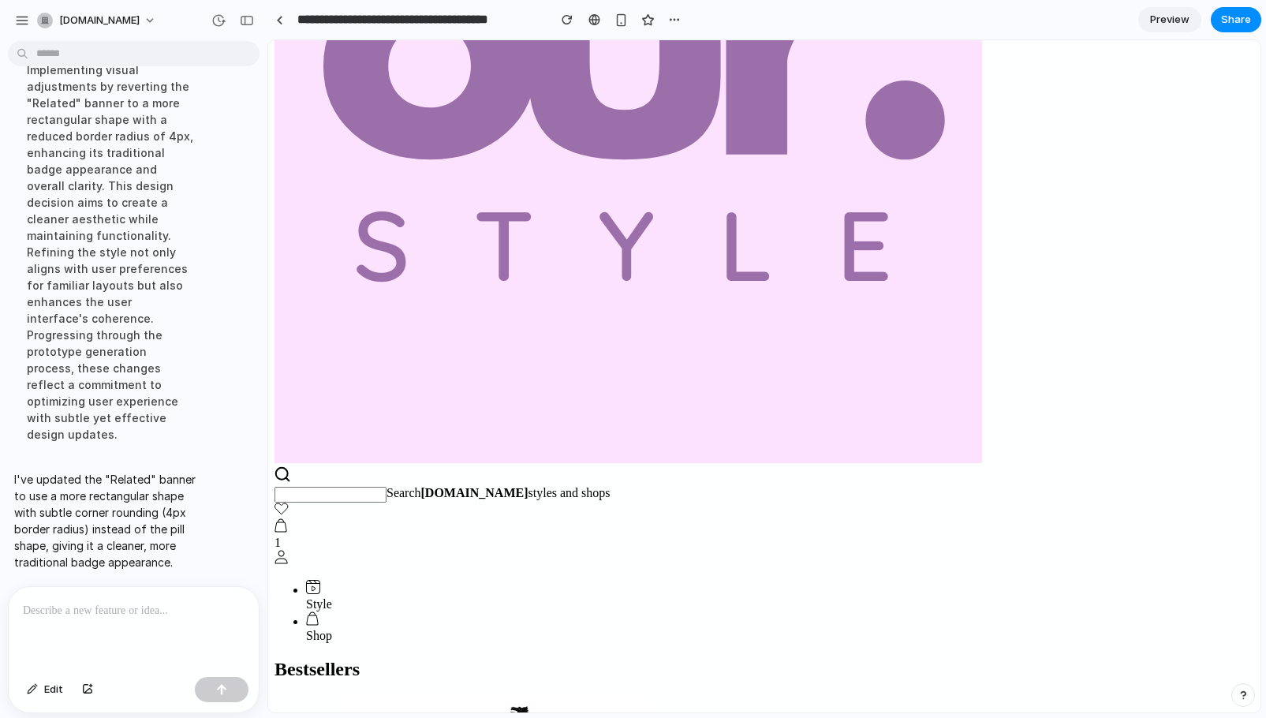
scroll to position [594, 0]
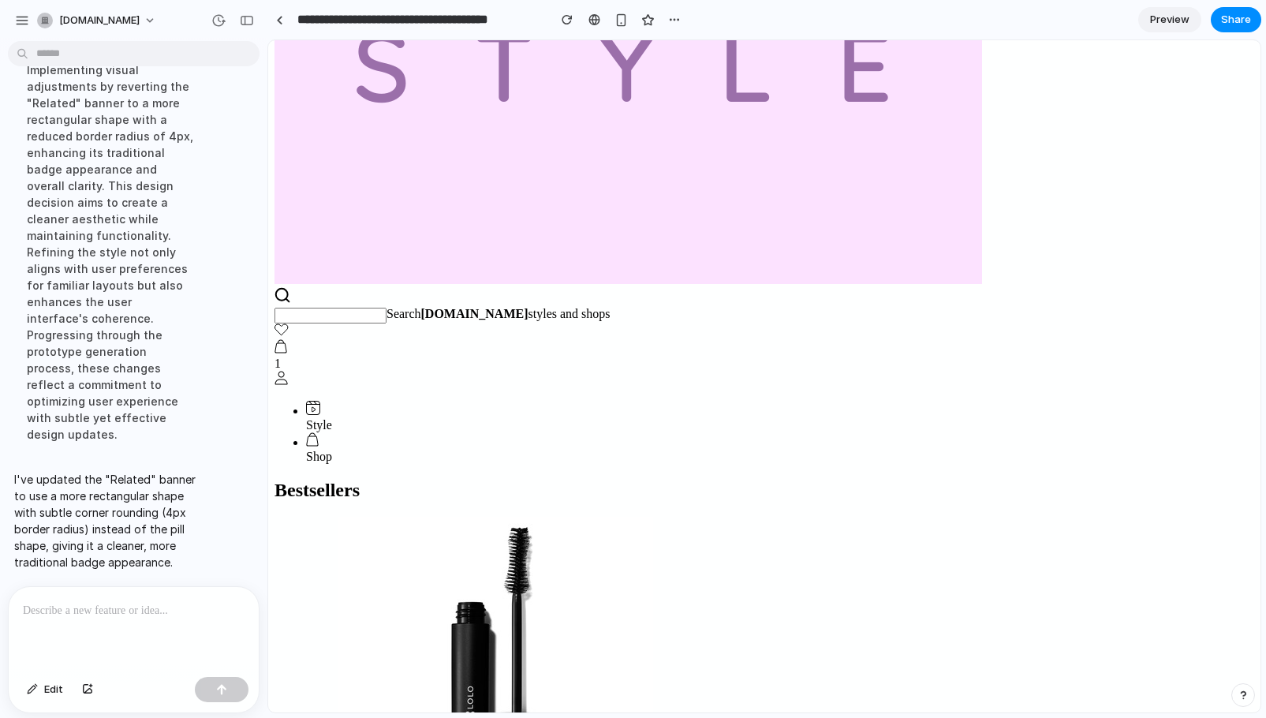
click at [74, 605] on p at bounding box center [130, 610] width 215 height 19
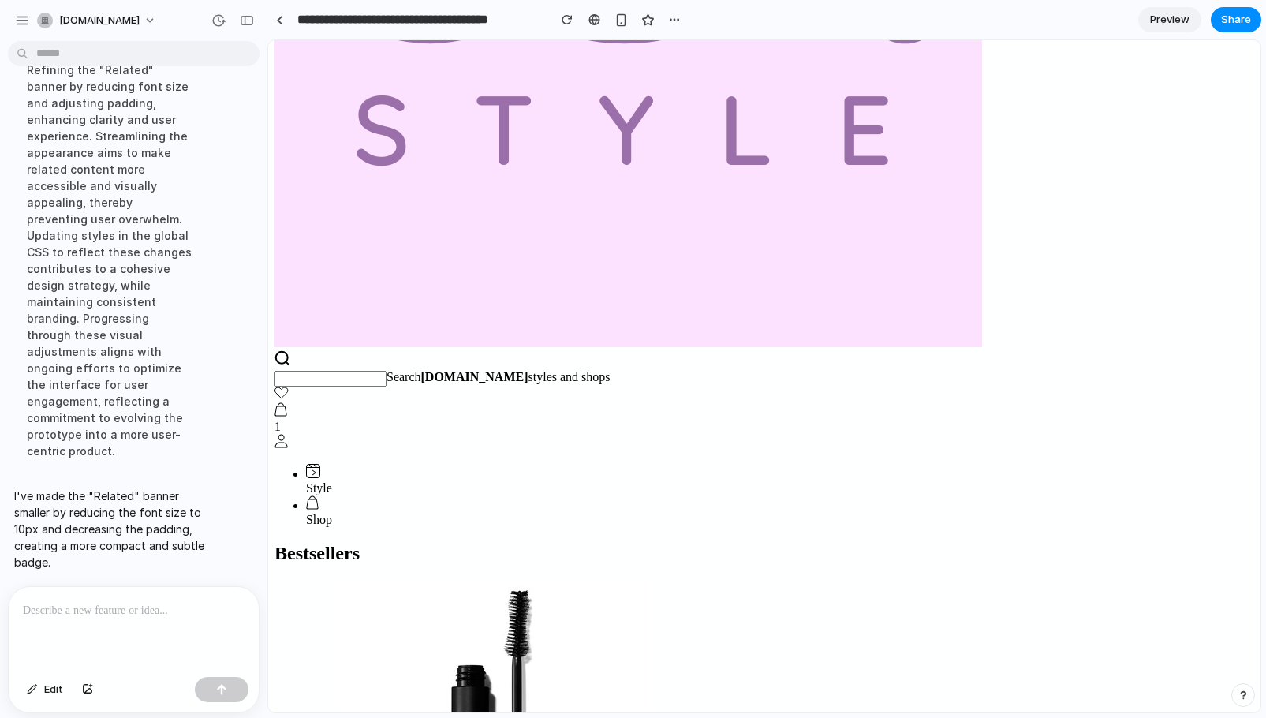
scroll to position [486, 0]
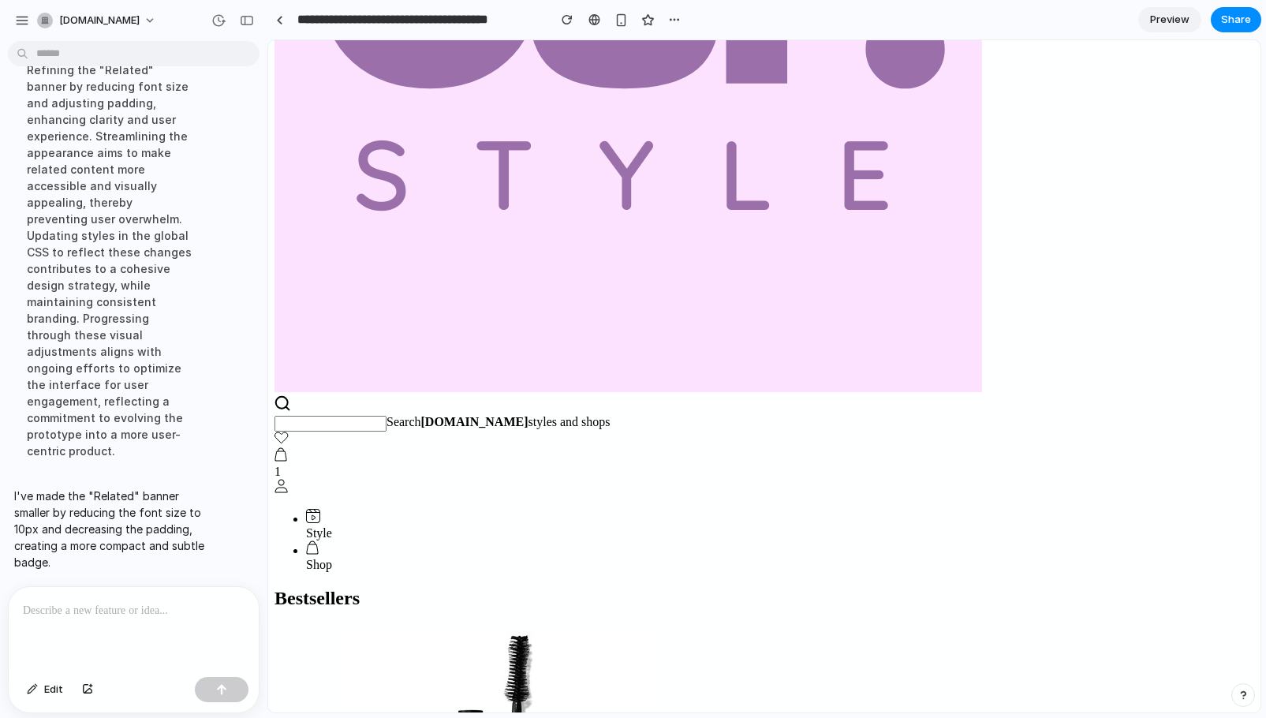
click at [155, 606] on p at bounding box center [130, 610] width 215 height 19
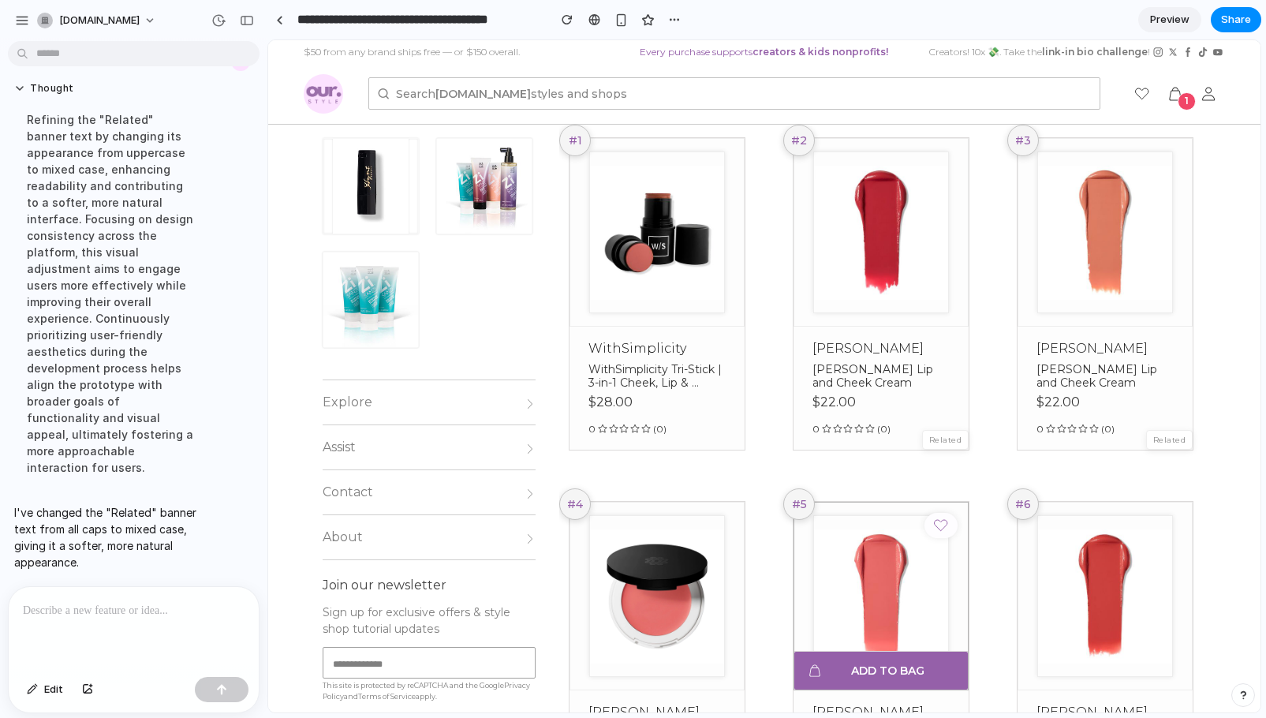
scroll to position [494, 0]
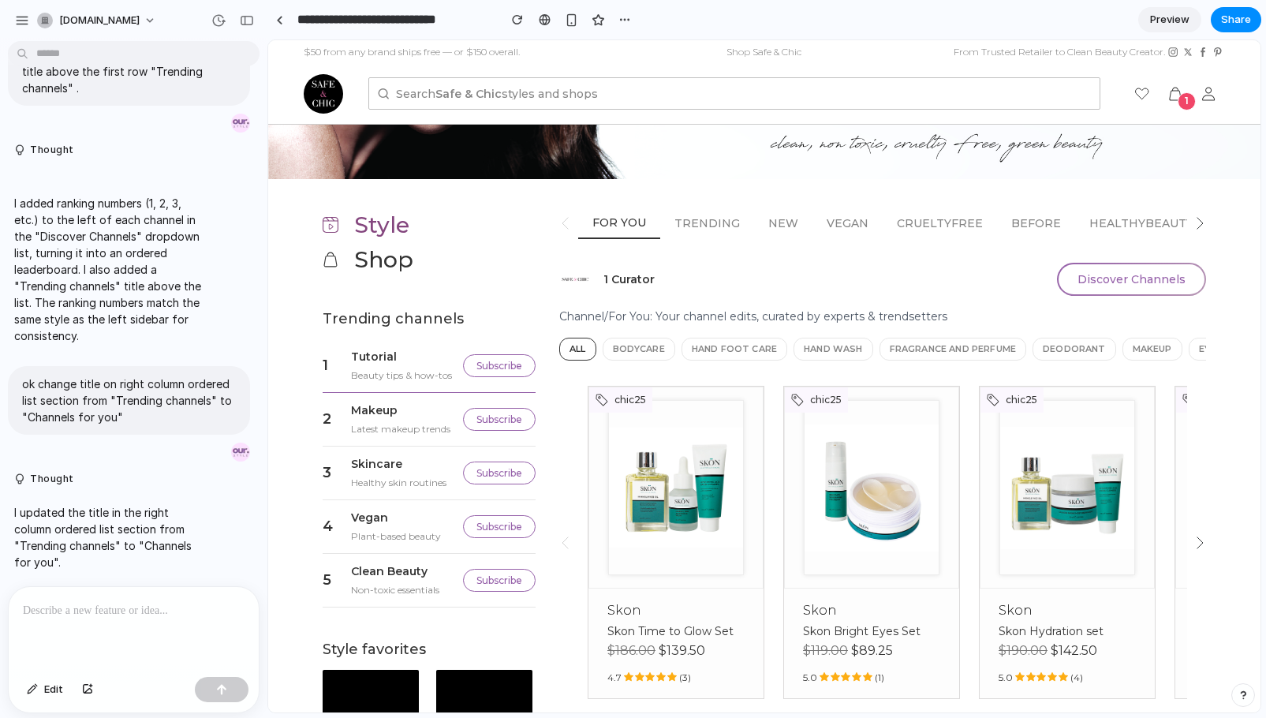
scroll to position [103, 0]
